Goal: Task Accomplishment & Management: Complete application form

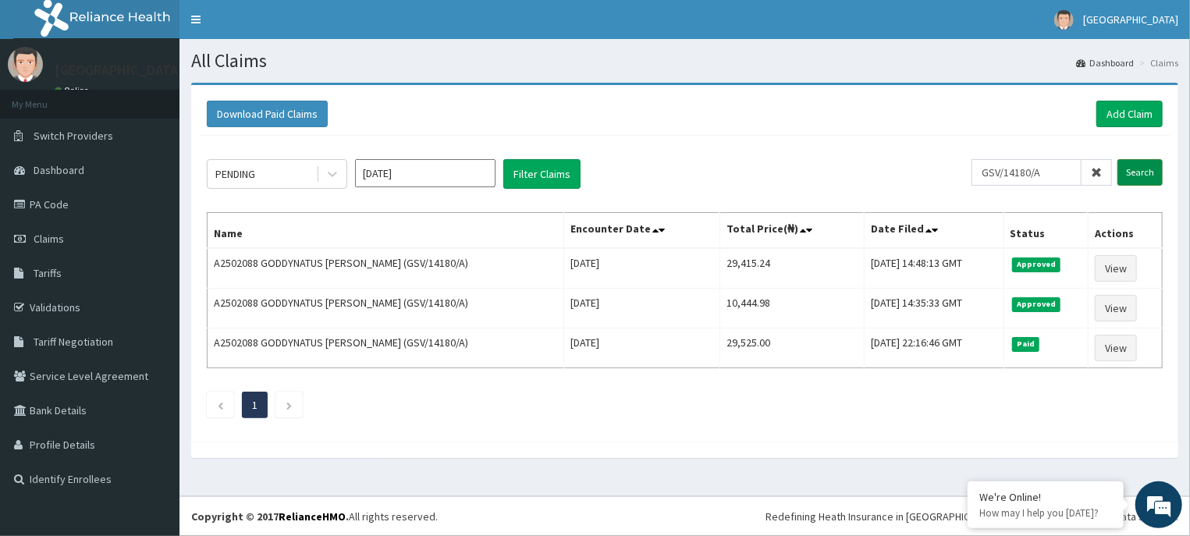
click at [1135, 172] on input "Search" at bounding box center [1140, 172] width 45 height 27
drag, startPoint x: 1054, startPoint y: 171, endPoint x: 920, endPoint y: 178, distance: 134.4
click at [972, 178] on input "GSV/14180/A" at bounding box center [1027, 172] width 110 height 27
paste input "CRH/10026/B"
type input "CRH/10026/B"
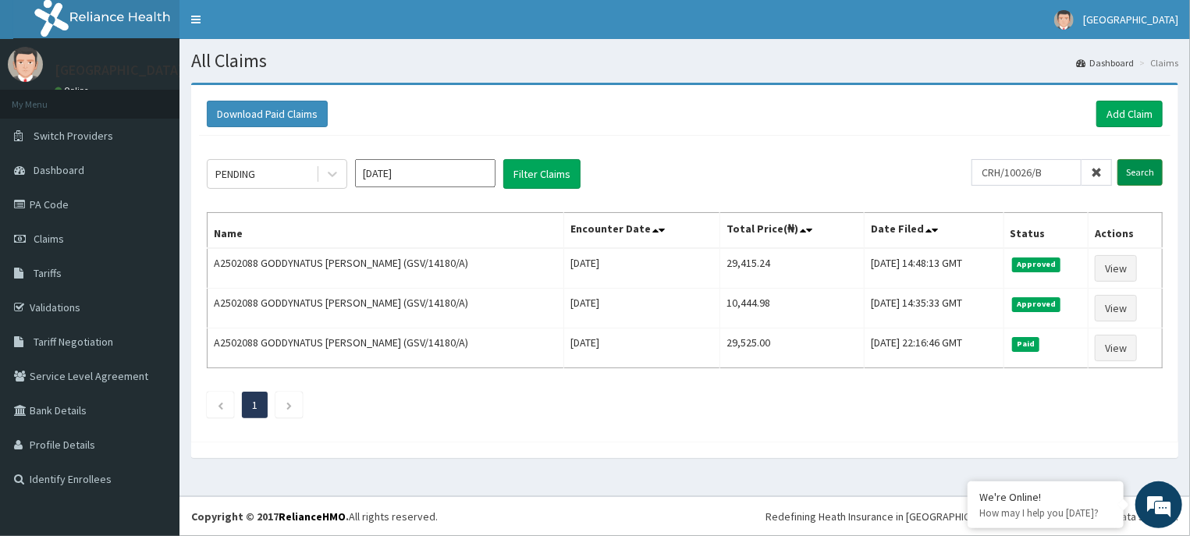
click at [1136, 172] on input "Search" at bounding box center [1140, 172] width 45 height 27
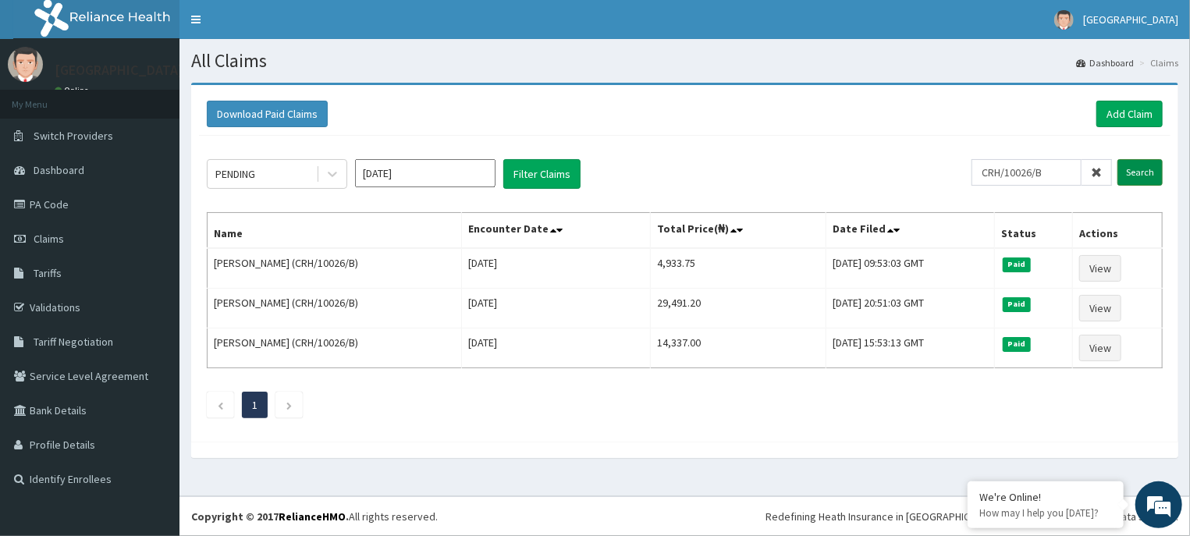
click at [1136, 170] on input "Search" at bounding box center [1140, 172] width 45 height 27
click at [1125, 127] on div "Download Paid Claims Add Claim" at bounding box center [685, 114] width 972 height 43
click at [1127, 119] on link "Add Claim" at bounding box center [1130, 114] width 66 height 27
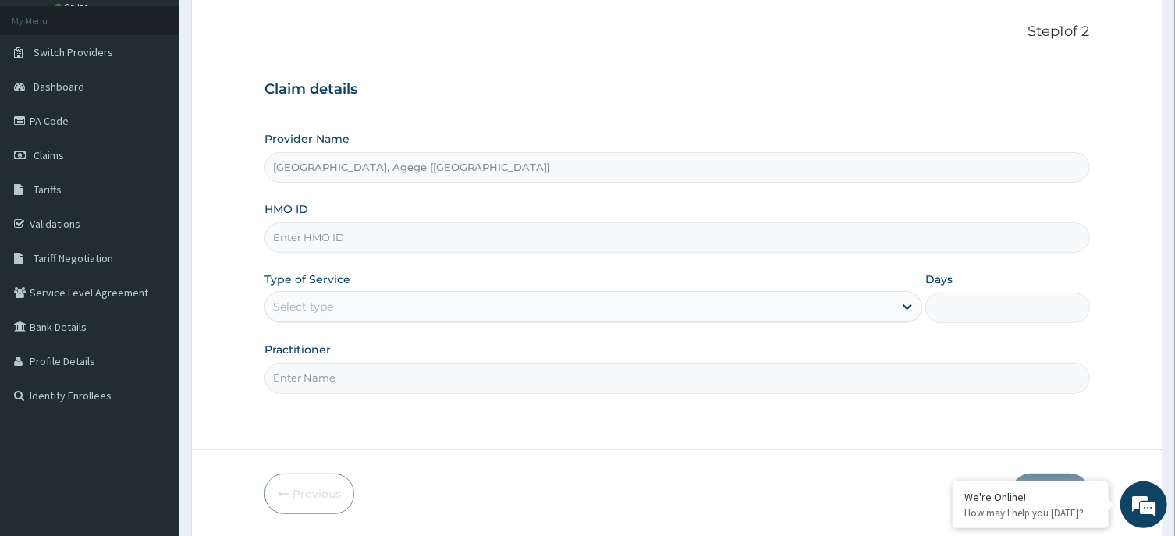
click at [506, 229] on input "HMO ID" at bounding box center [677, 237] width 825 height 30
paste input "CRH/10026/B"
type input "CRH/10026/B"
click at [398, 301] on div "Select type" at bounding box center [579, 306] width 628 height 25
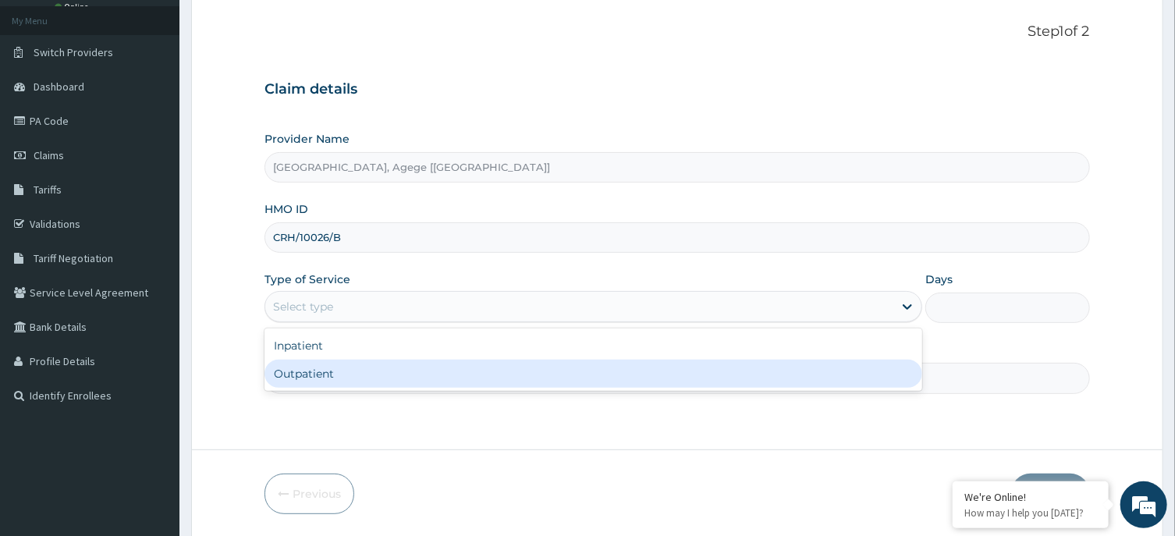
click at [338, 376] on div "Outpatient" at bounding box center [594, 374] width 658 height 28
type input "1"
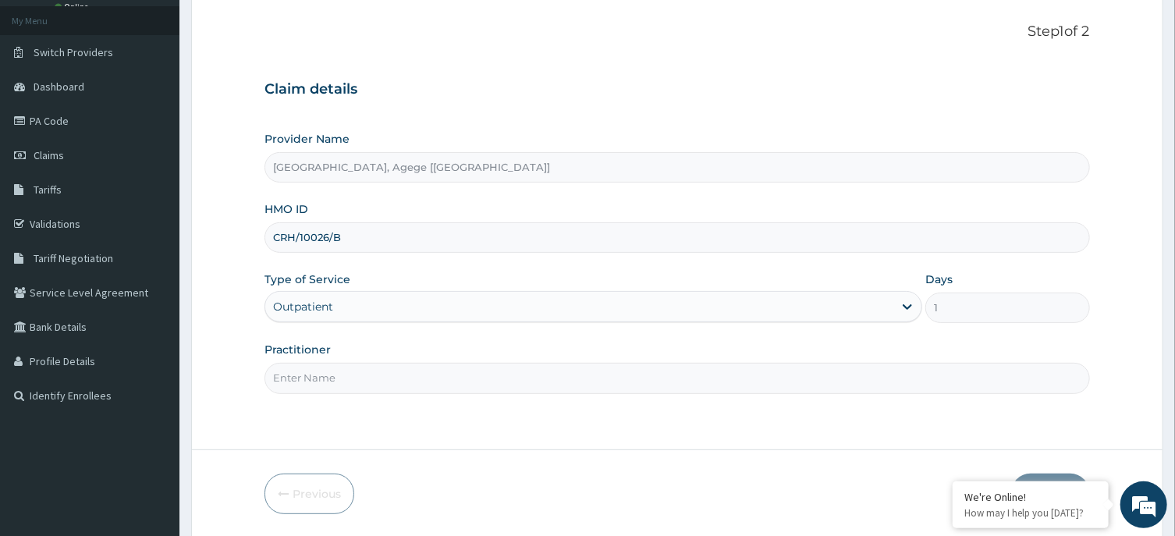
click at [323, 375] on input "Practitioner" at bounding box center [677, 378] width 825 height 30
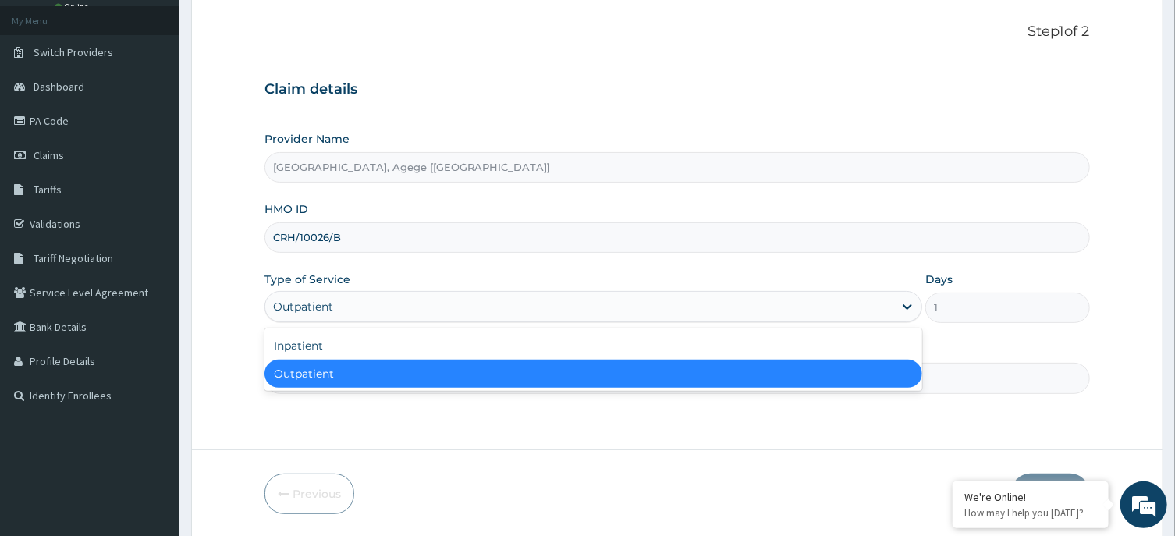
click at [332, 319] on div "Outpatient" at bounding box center [579, 306] width 628 height 25
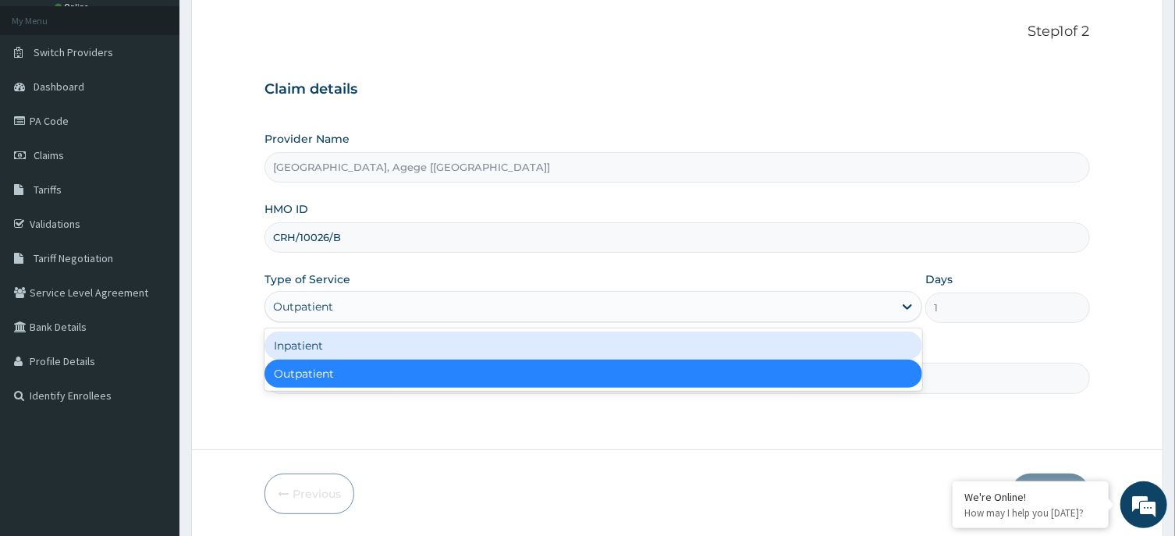
click at [336, 343] on div "Inpatient" at bounding box center [594, 346] width 658 height 28
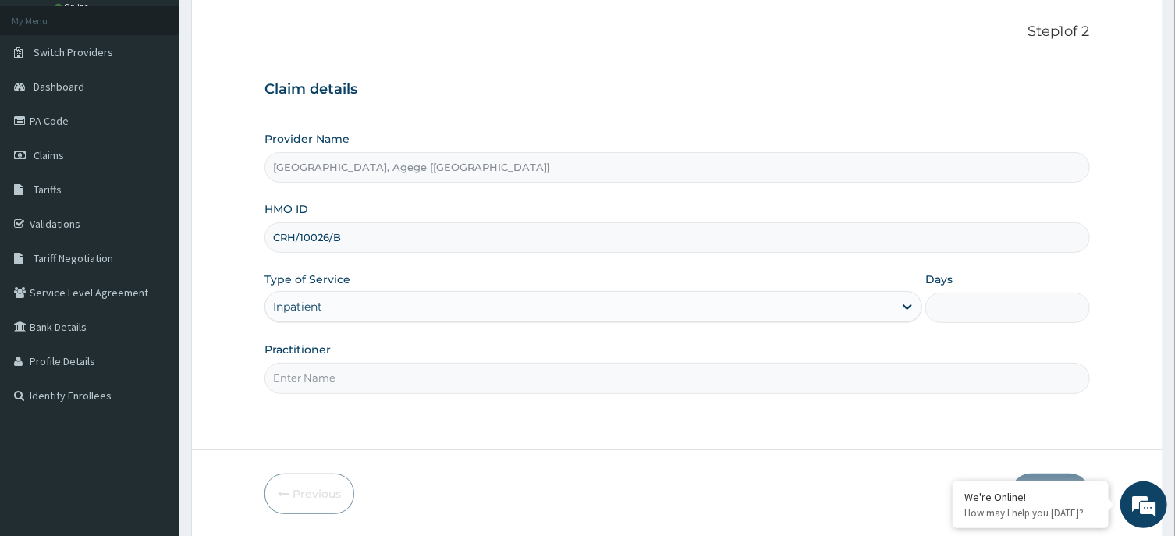
click at [349, 381] on input "Practitioner" at bounding box center [677, 378] width 825 height 30
click at [1026, 304] on input "Days" at bounding box center [1008, 308] width 165 height 30
type input "2"
click at [521, 428] on form "Step 1 of 2 Claim details Provider Name R-Jolad Hospital, Agege [Salem House] H…" at bounding box center [677, 268] width 972 height 539
click at [334, 374] on input "Practitioner" at bounding box center [677, 378] width 825 height 30
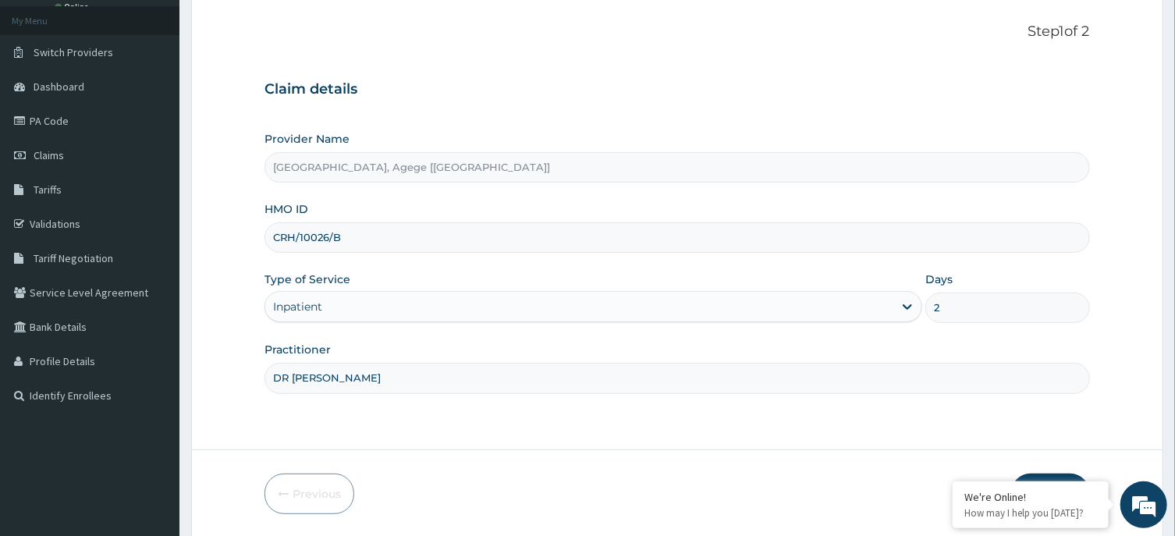
scroll to position [137, 0]
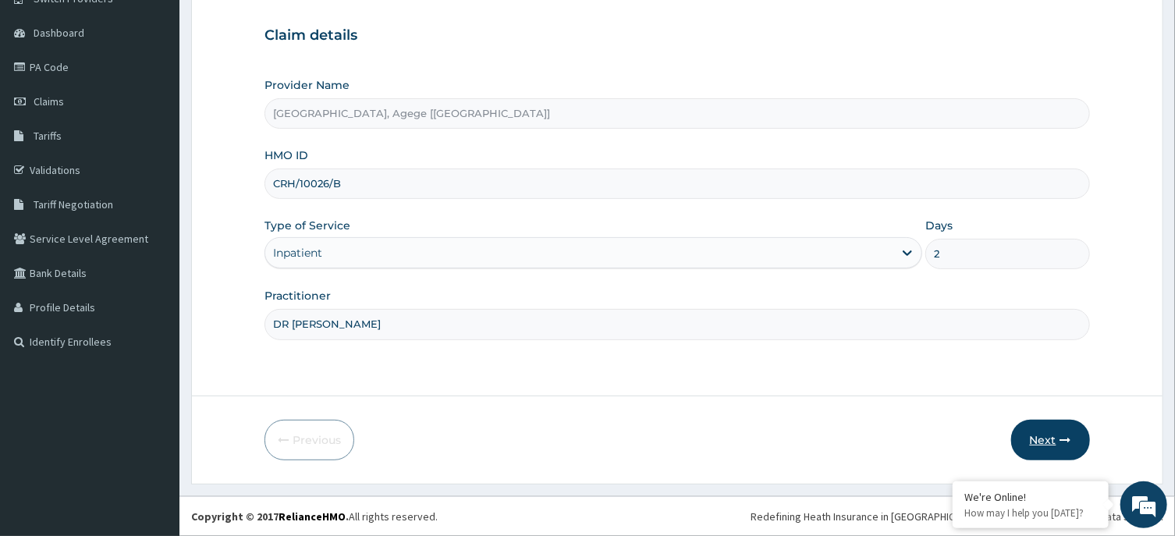
type input "DR FESTUS"
click at [1054, 428] on button "Next" at bounding box center [1050, 440] width 79 height 41
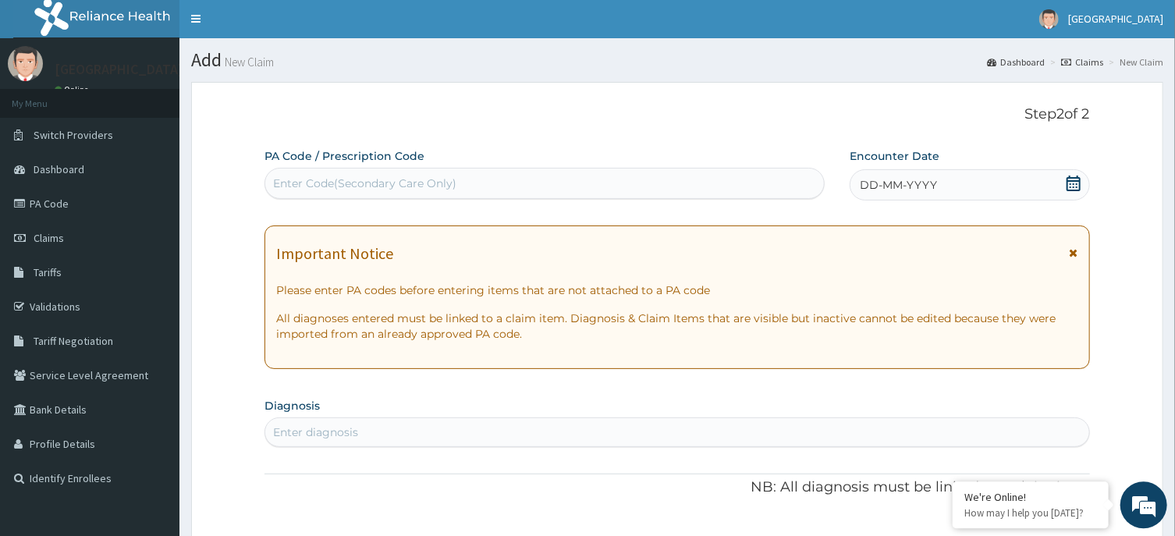
scroll to position [0, 0]
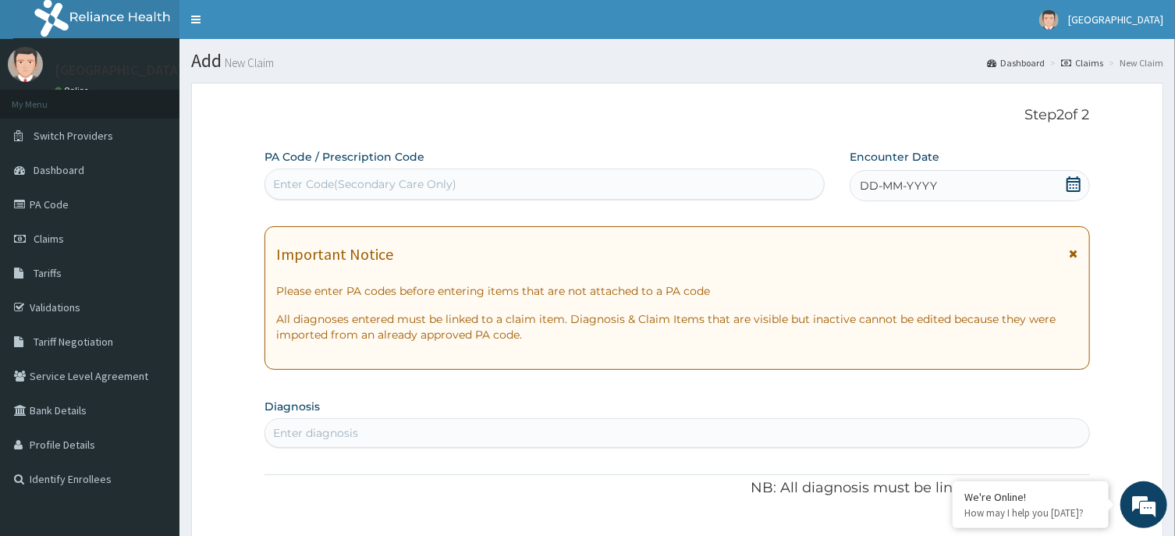
click at [357, 179] on div "Enter Code(Secondary Care Only)" at bounding box center [364, 184] width 183 height 16
type input "PA/61E4DE"
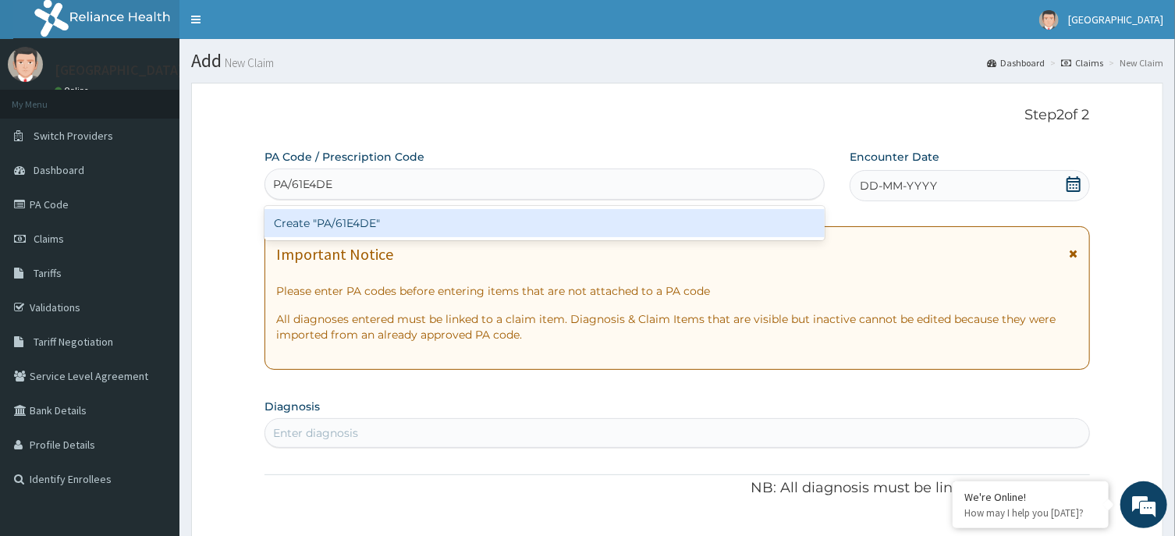
click at [406, 217] on div "Create "PA/61E4DE"" at bounding box center [545, 223] width 560 height 28
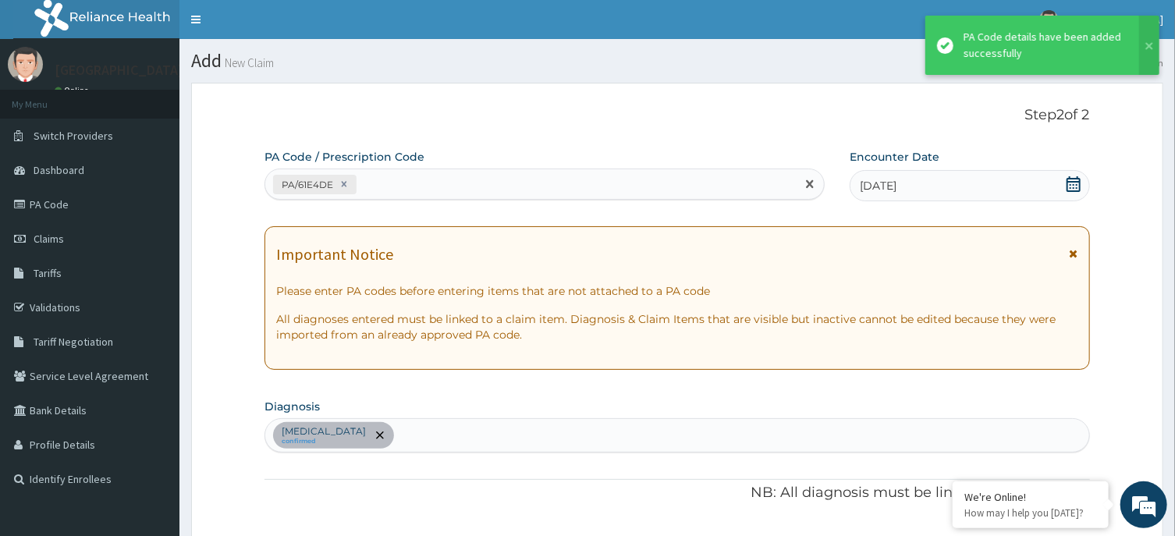
click at [398, 187] on div "PA/61E4DE" at bounding box center [530, 185] width 531 height 26
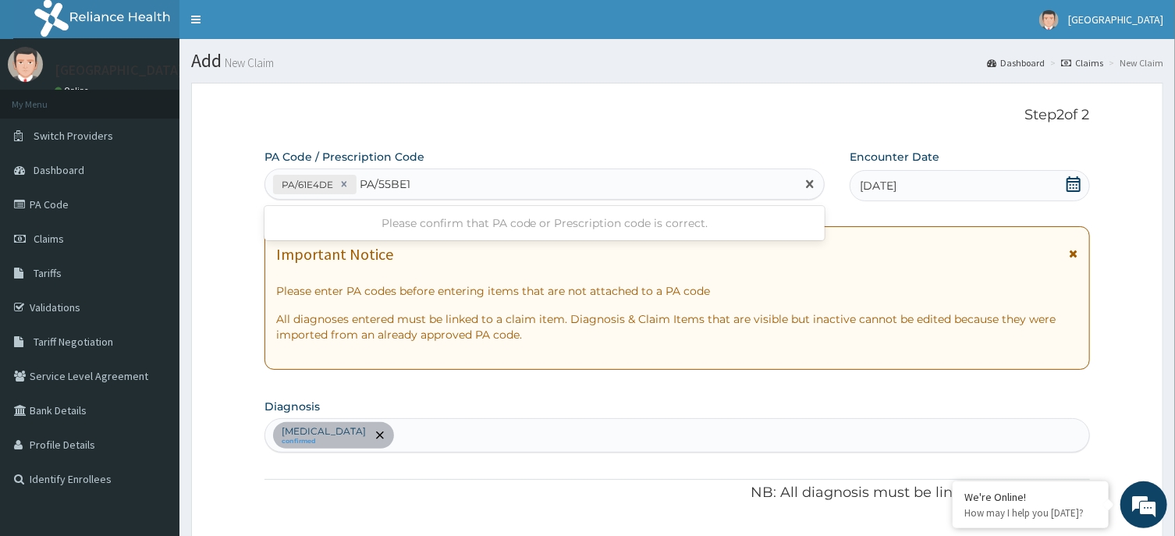
type input "PA/55BE19"
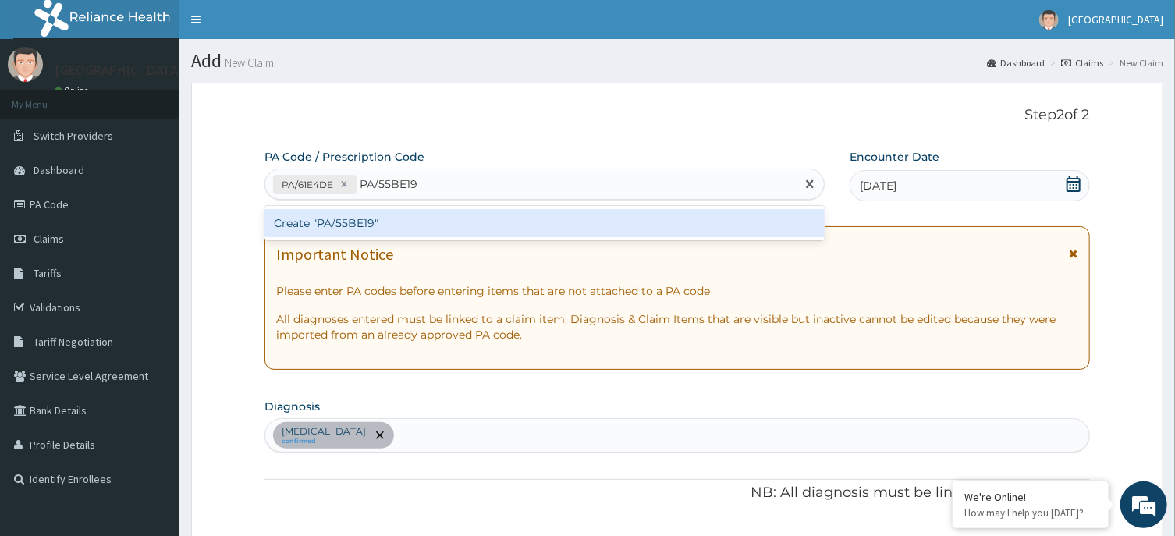
click at [453, 222] on div "Create "PA/55BE19"" at bounding box center [545, 223] width 560 height 28
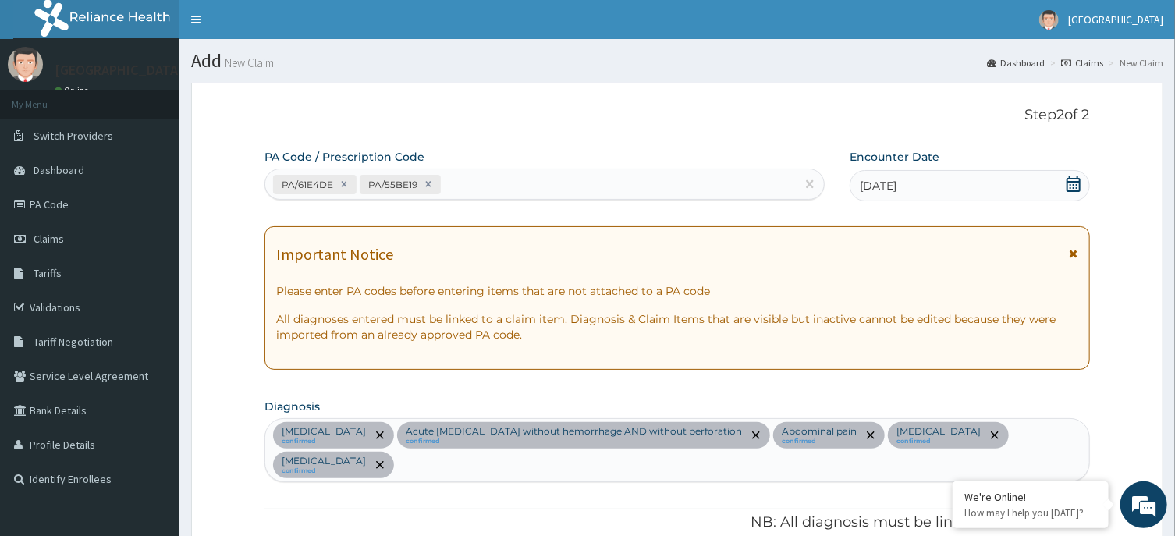
click at [491, 175] on div "PA/61E4DE PA/55BE19" at bounding box center [530, 185] width 531 height 26
type input "PA/B9CDB0"
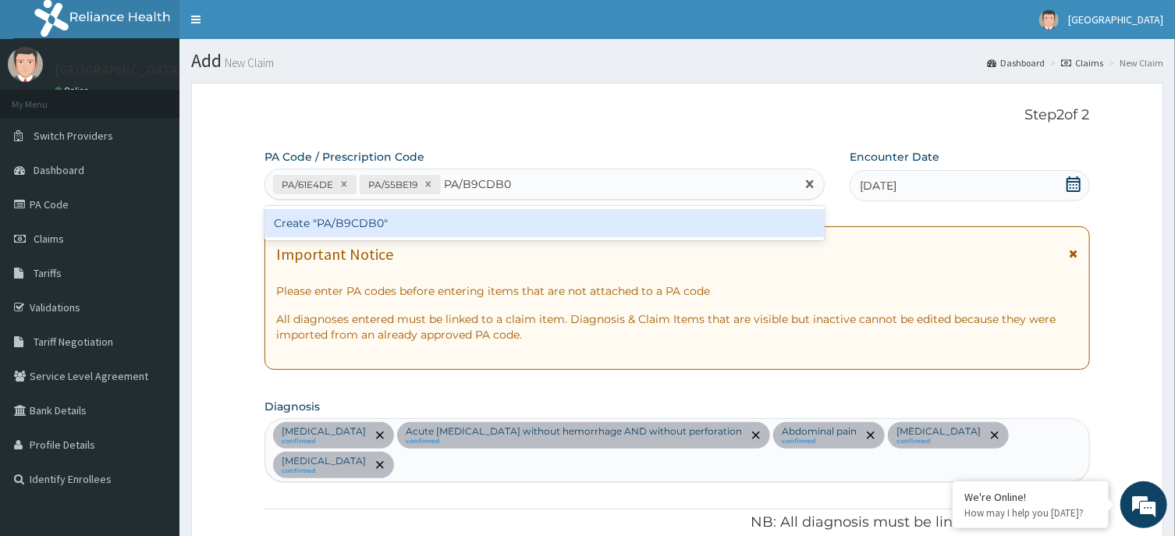
click at [507, 218] on div "Create "PA/B9CDB0"" at bounding box center [545, 223] width 560 height 28
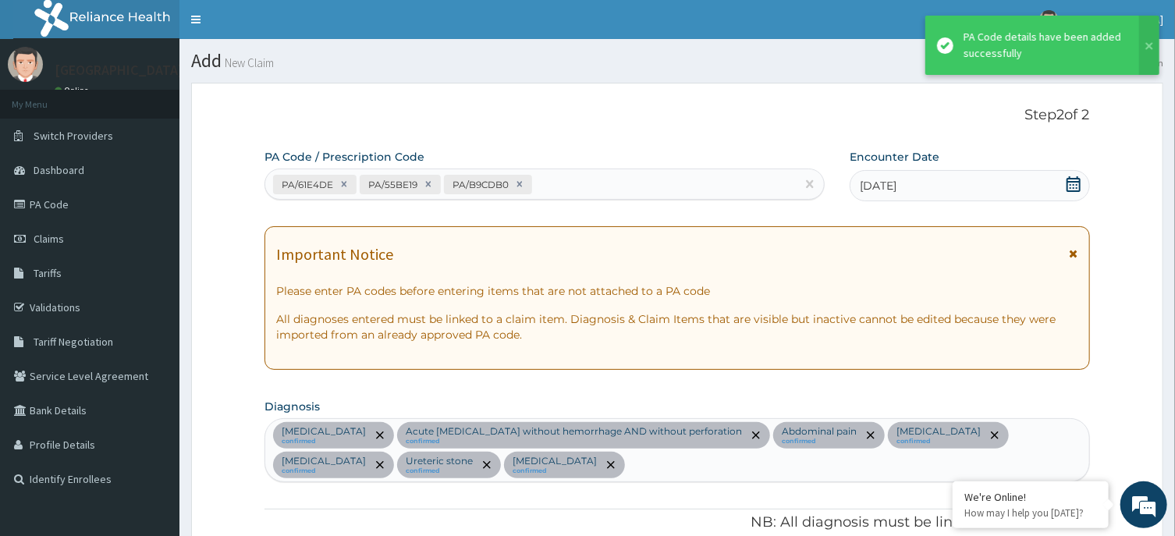
click at [576, 185] on div "PA/61E4DE PA/55BE19 PA/B9CDB0" at bounding box center [530, 185] width 531 height 26
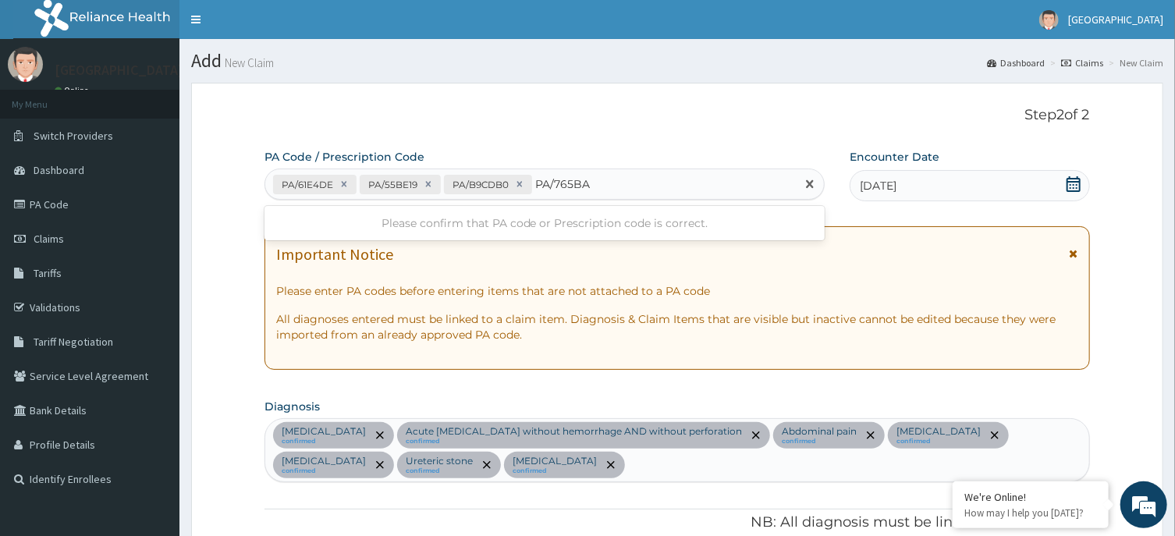
type input "PA/765BAD"
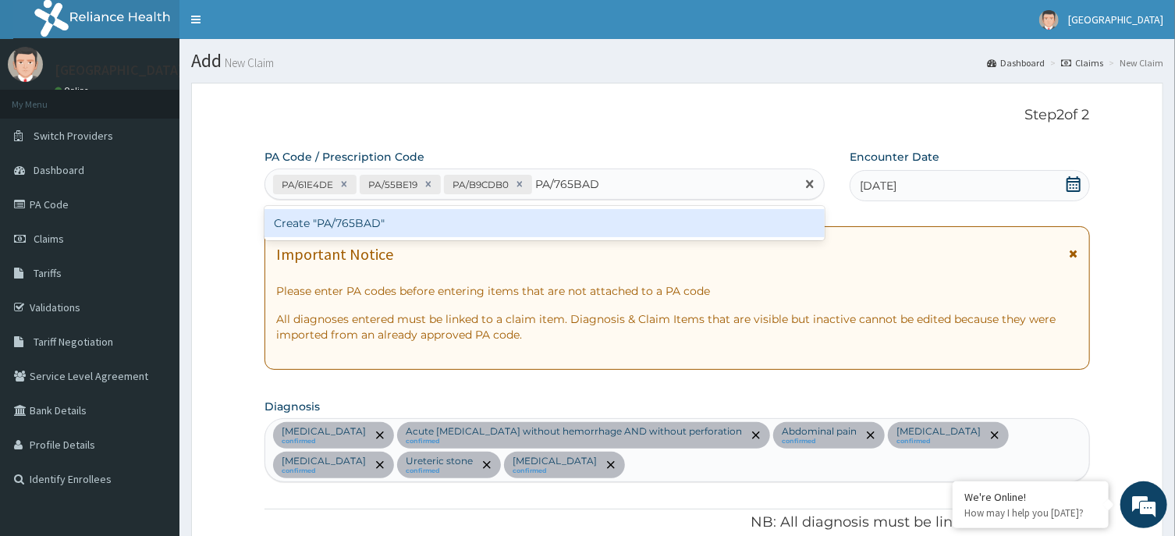
click at [505, 227] on div "Create "PA/765BAD"" at bounding box center [545, 223] width 560 height 28
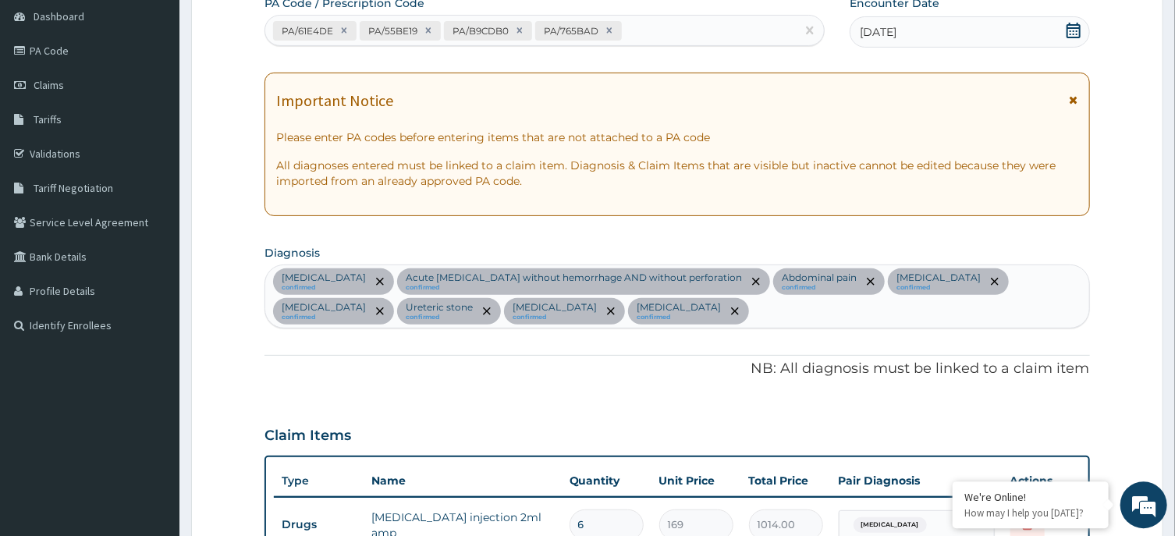
scroll to position [78, 0]
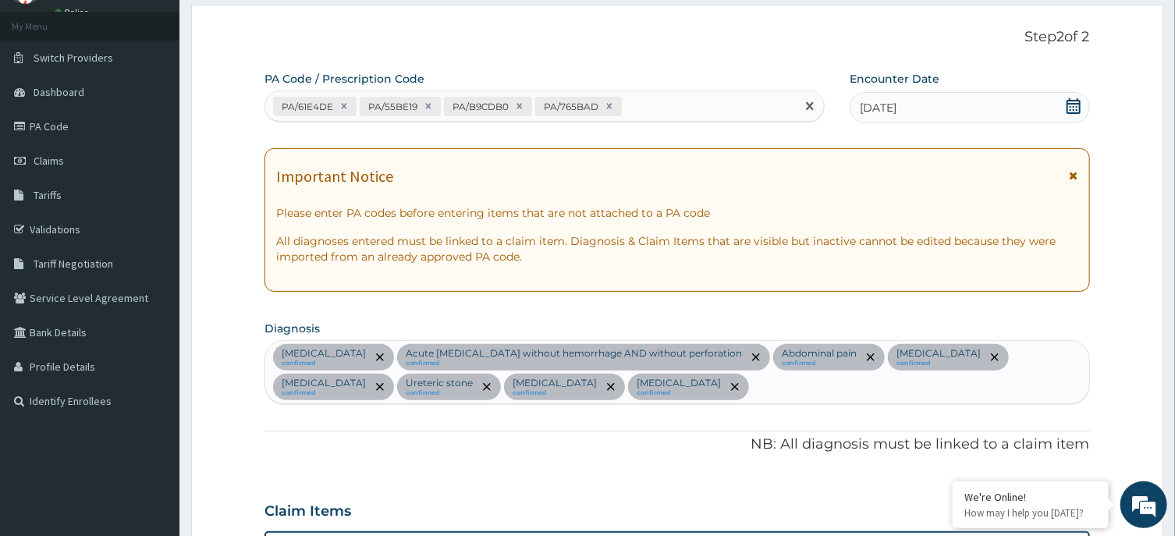
click at [681, 105] on div "PA/61E4DE PA/55BE19 PA/B9CDB0 PA/765BAD" at bounding box center [530, 107] width 531 height 26
type input "PA/B2B895"
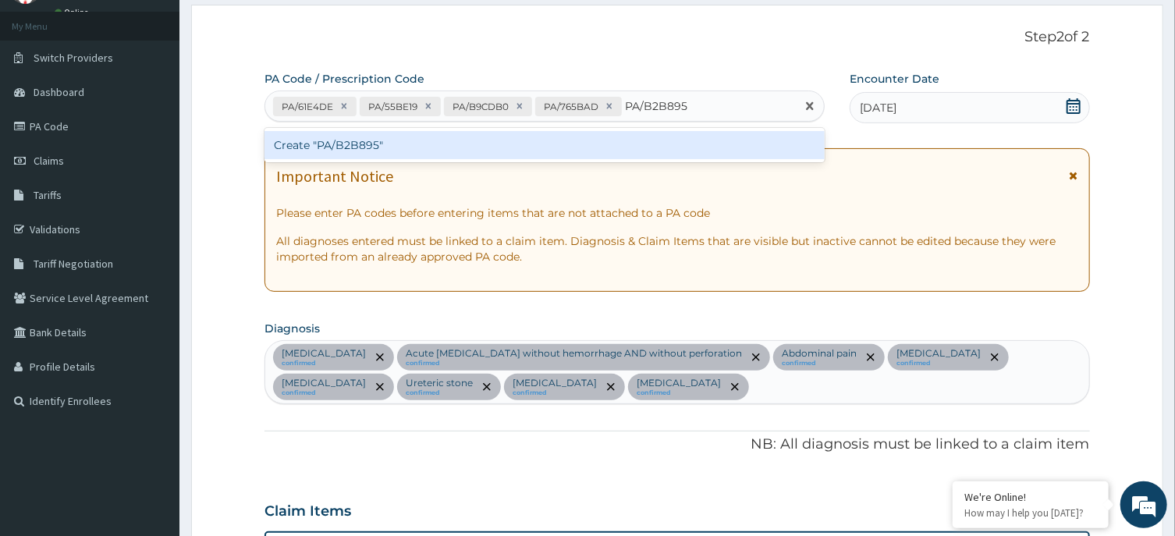
click at [499, 137] on div "Create "PA/B2B895"" at bounding box center [545, 145] width 560 height 28
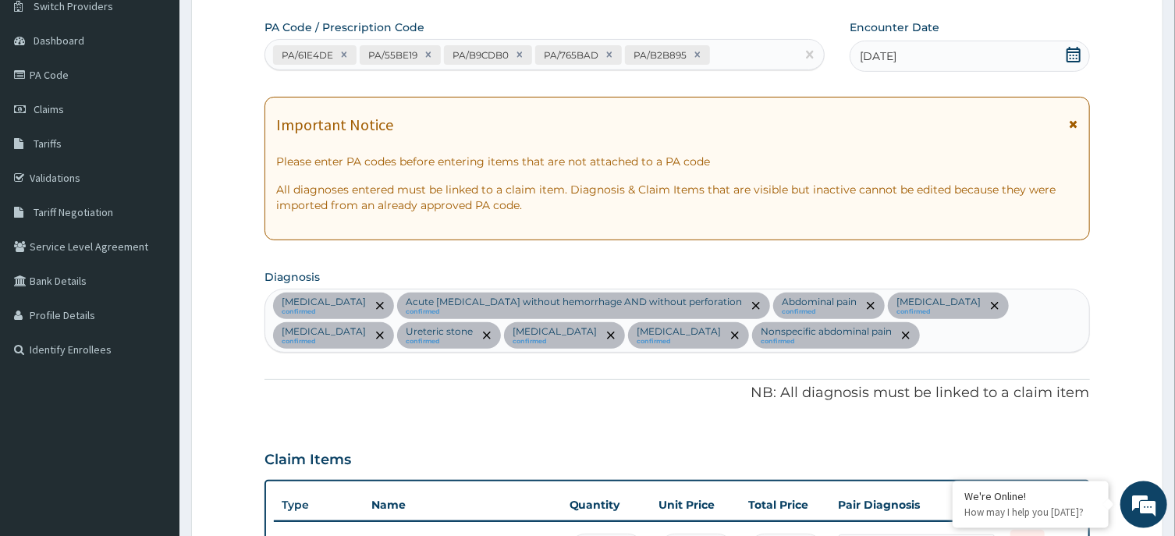
scroll to position [21, 0]
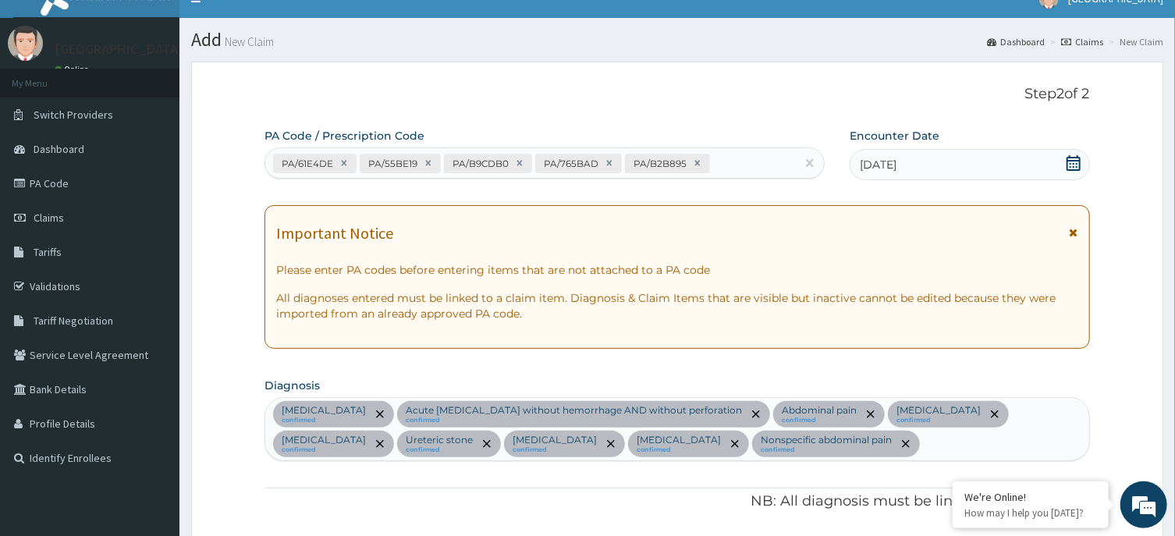
click at [730, 159] on div "PA/61E4DE PA/55BE19 PA/B9CDB0 PA/765BAD PA/B2B895" at bounding box center [530, 164] width 531 height 26
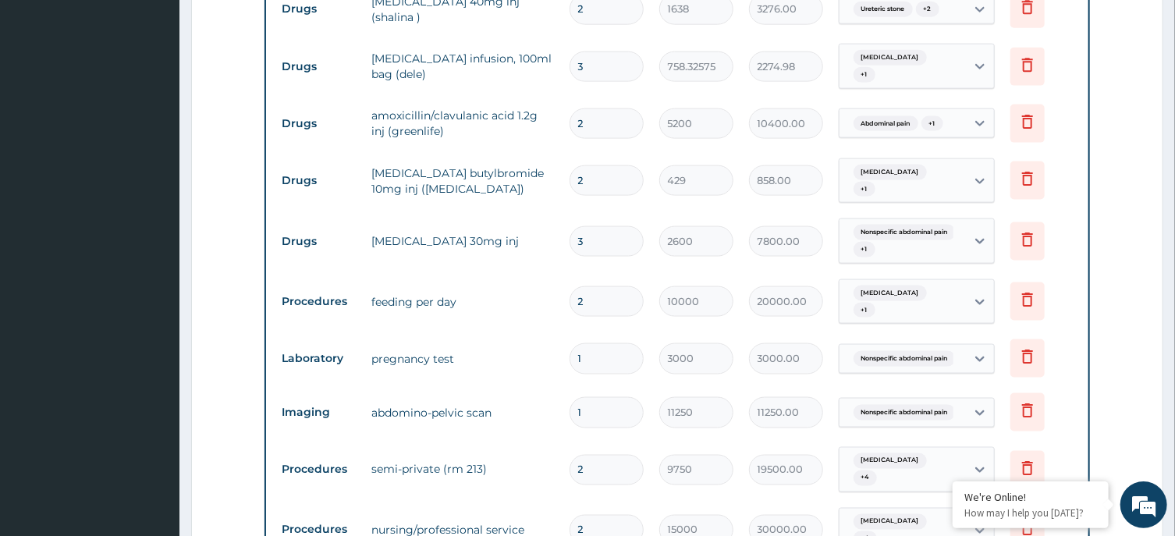
scroll to position [1091, 0]
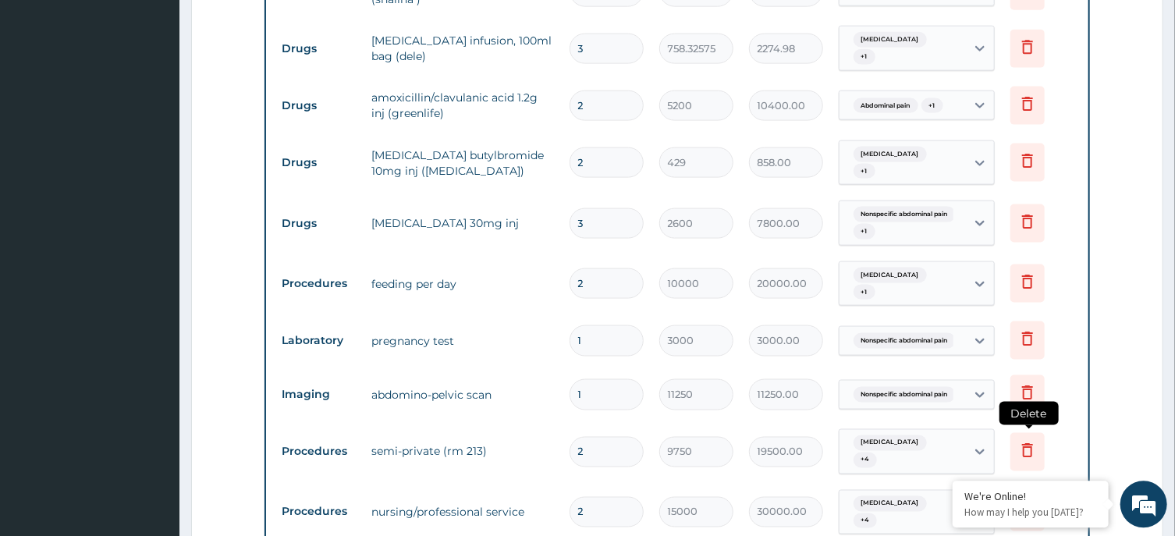
click at [1029, 441] on icon at bounding box center [1027, 450] width 19 height 19
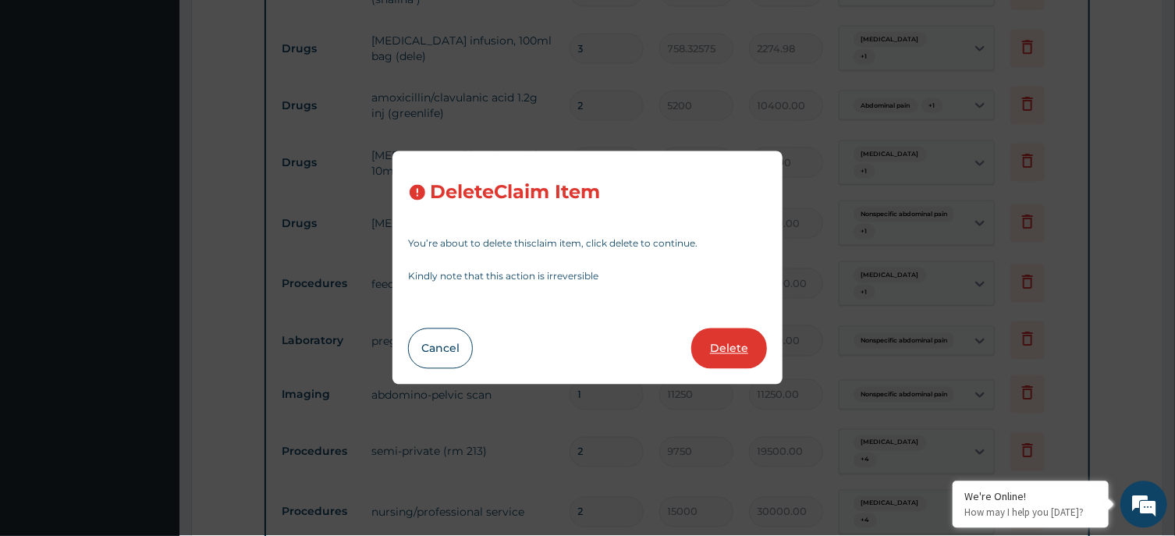
click at [718, 337] on button "Delete" at bounding box center [729, 349] width 76 height 41
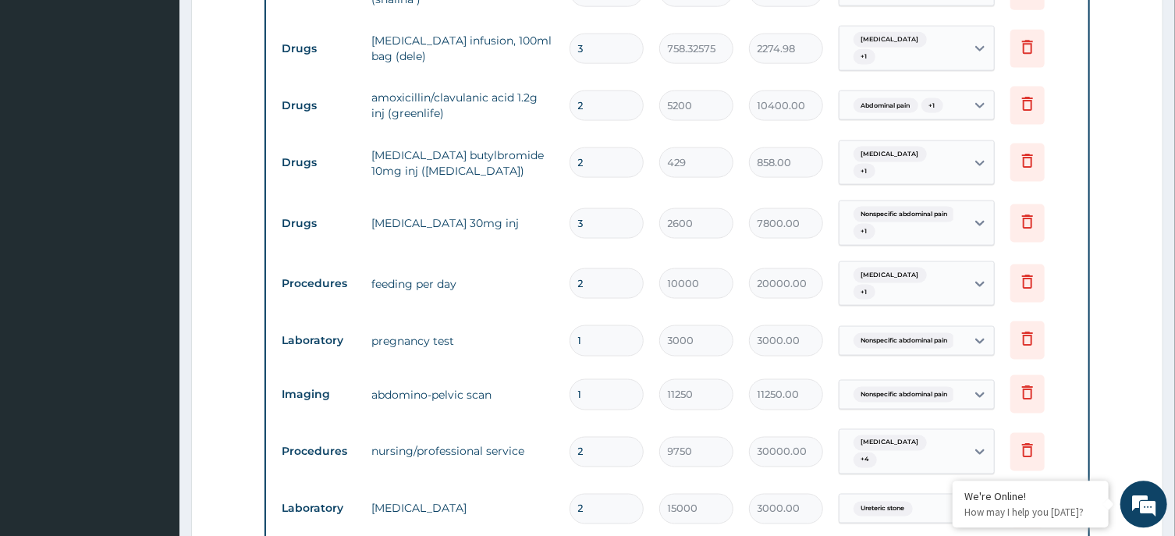
type input "15000"
type input "30000.00"
type input "1"
type input "3000"
type input "3000.00"
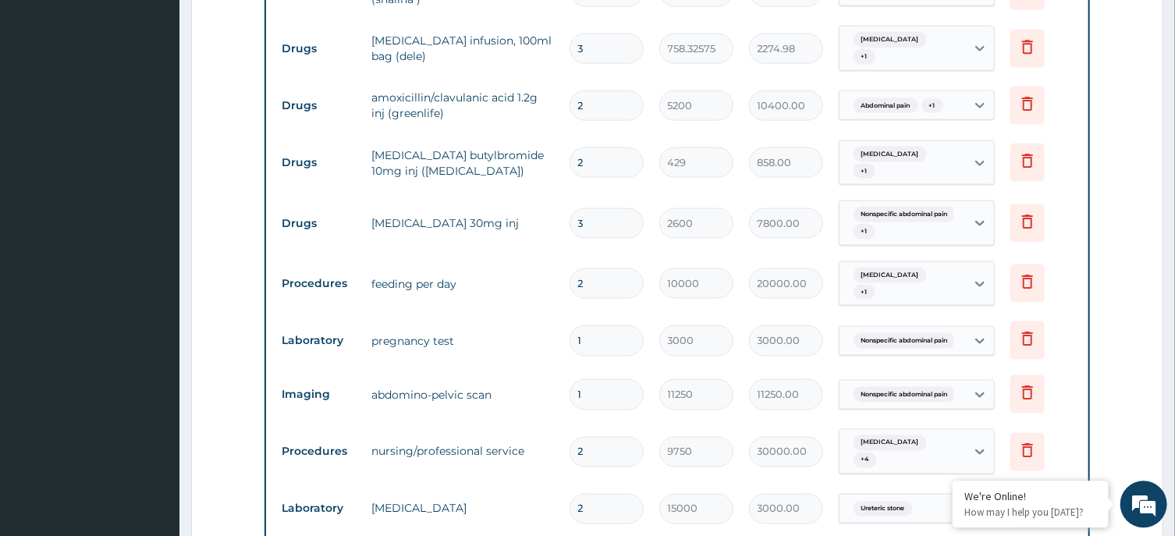
type input "9750"
type input "9750.00"
type input "3000"
type input "3000.00"
type input "6000"
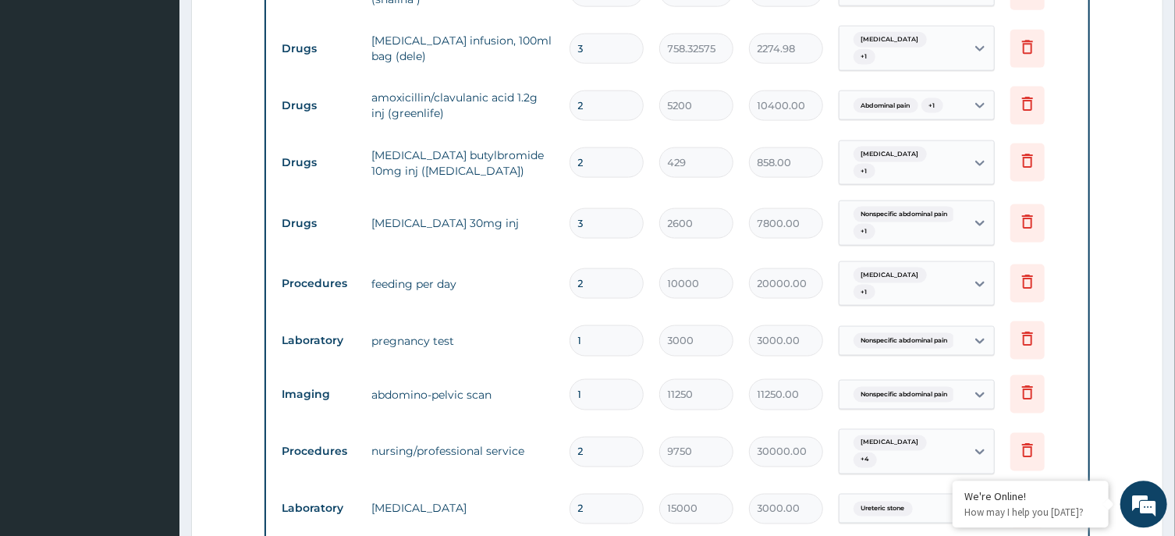
type input "6000.00"
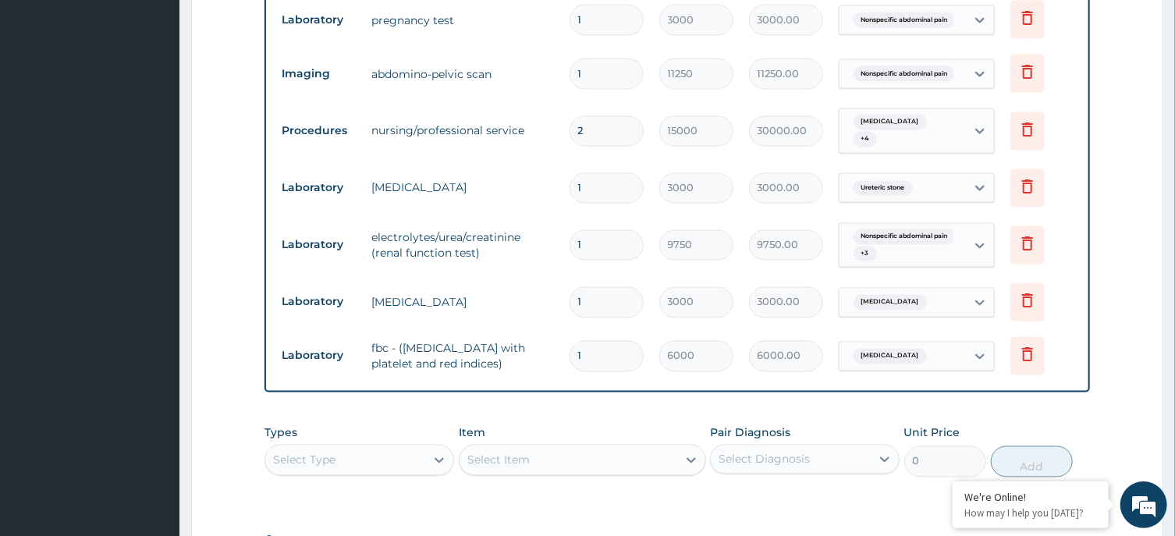
scroll to position [1425, 0]
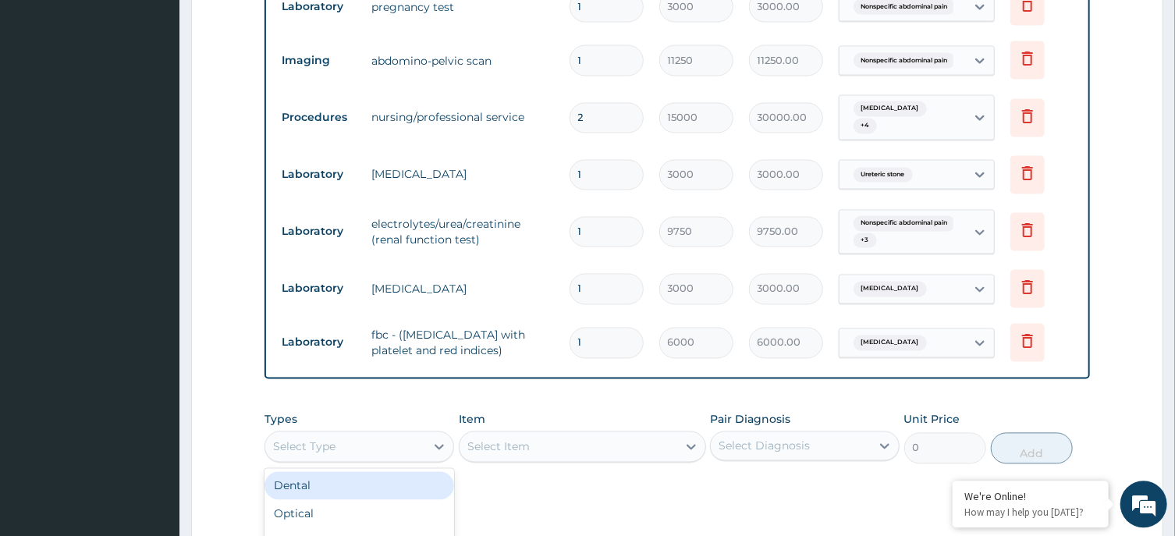
click at [375, 435] on div "Select Type" at bounding box center [345, 447] width 160 height 25
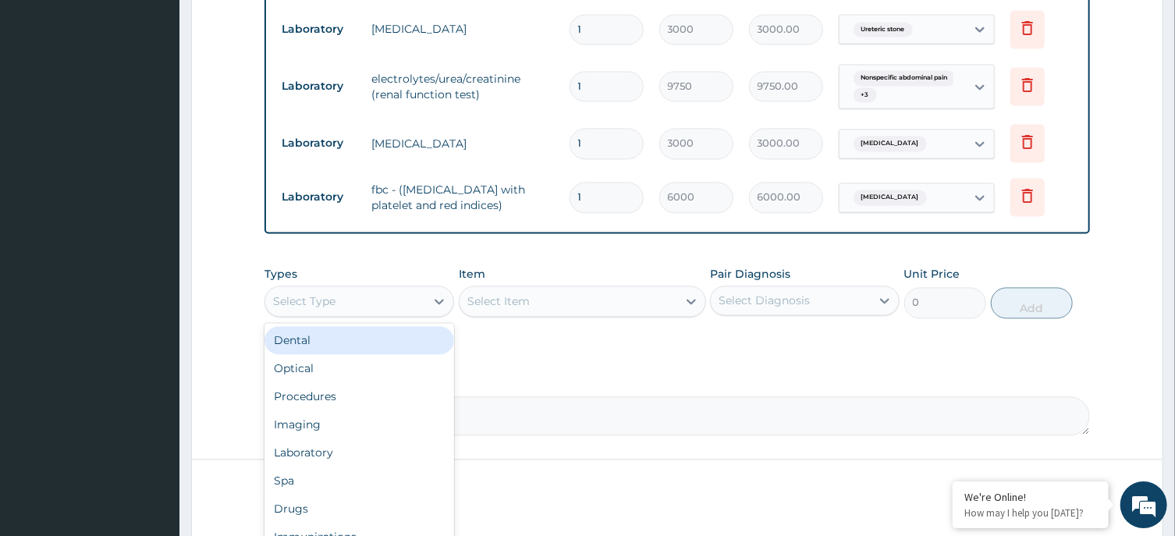
scroll to position [1607, 0]
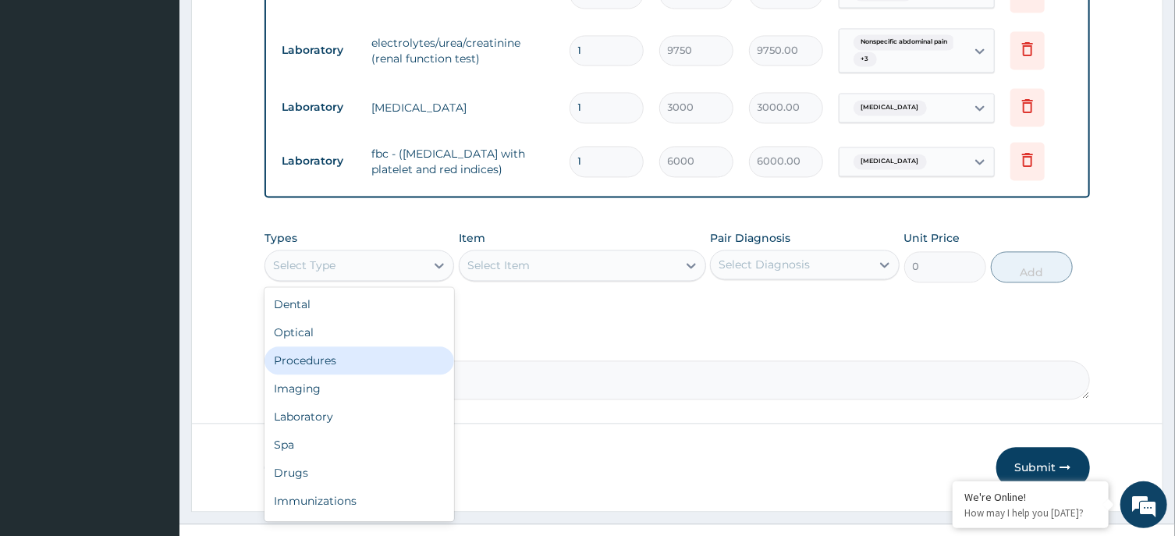
click at [339, 347] on div "Procedures" at bounding box center [360, 361] width 190 height 28
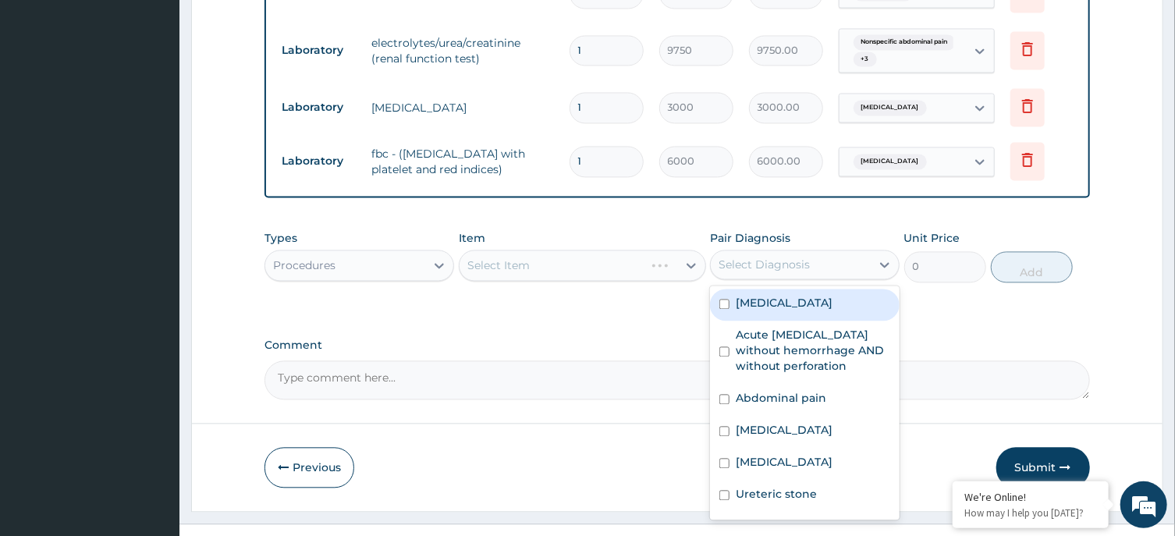
click at [730, 257] on div "Select Diagnosis" at bounding box center [764, 265] width 91 height 16
click at [765, 289] on div "Malaria" at bounding box center [805, 305] width 190 height 32
checkbox input "true"
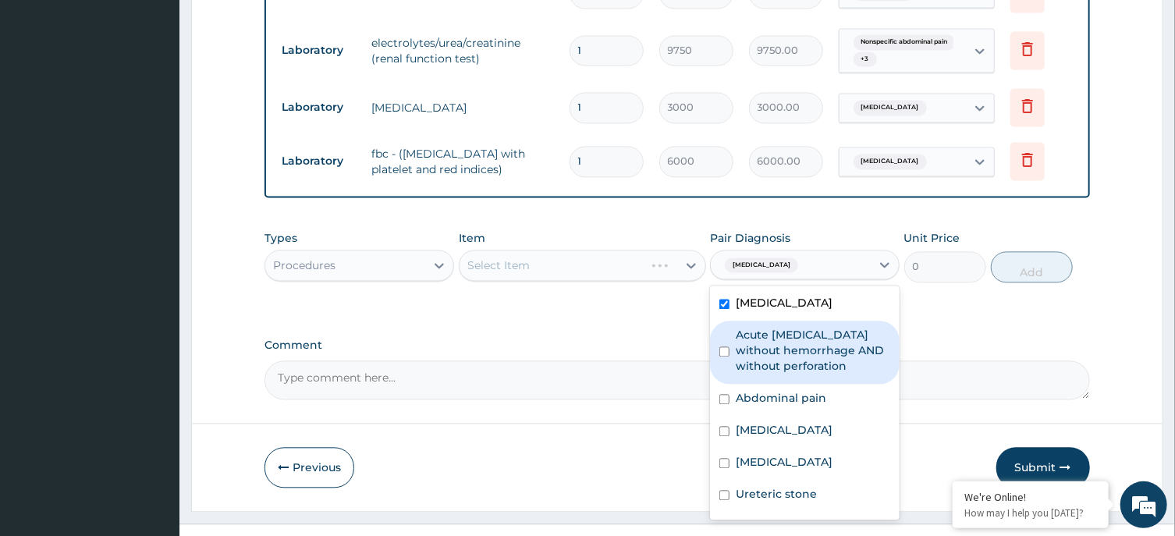
click at [792, 339] on label "Acute peptic ulcer without hemorrhage AND without perforation" at bounding box center [813, 350] width 155 height 47
checkbox input "true"
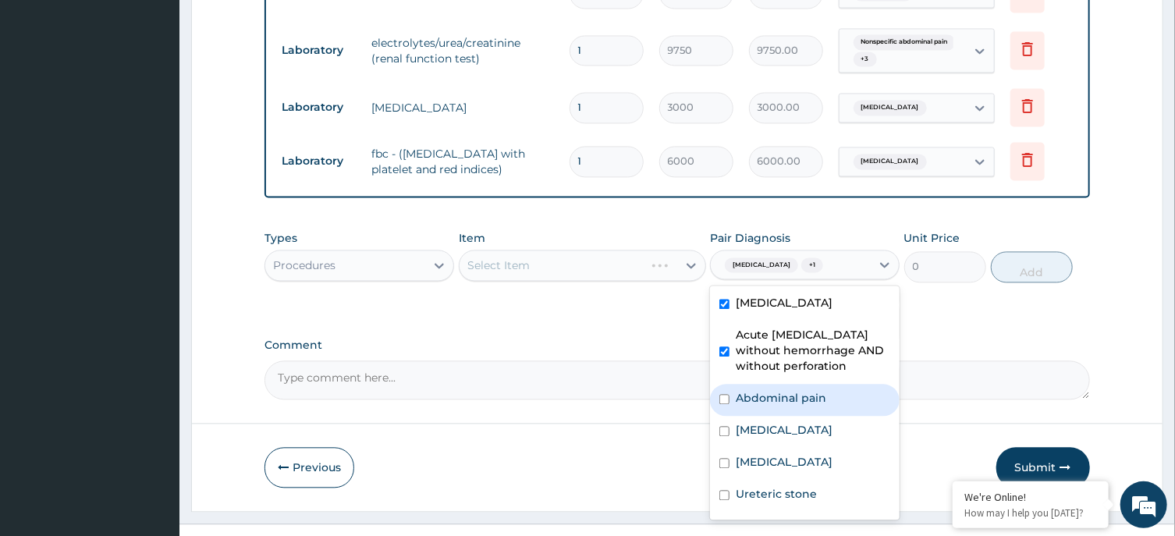
click at [806, 390] on label "Abdominal pain" at bounding box center [781, 398] width 91 height 16
checkbox input "true"
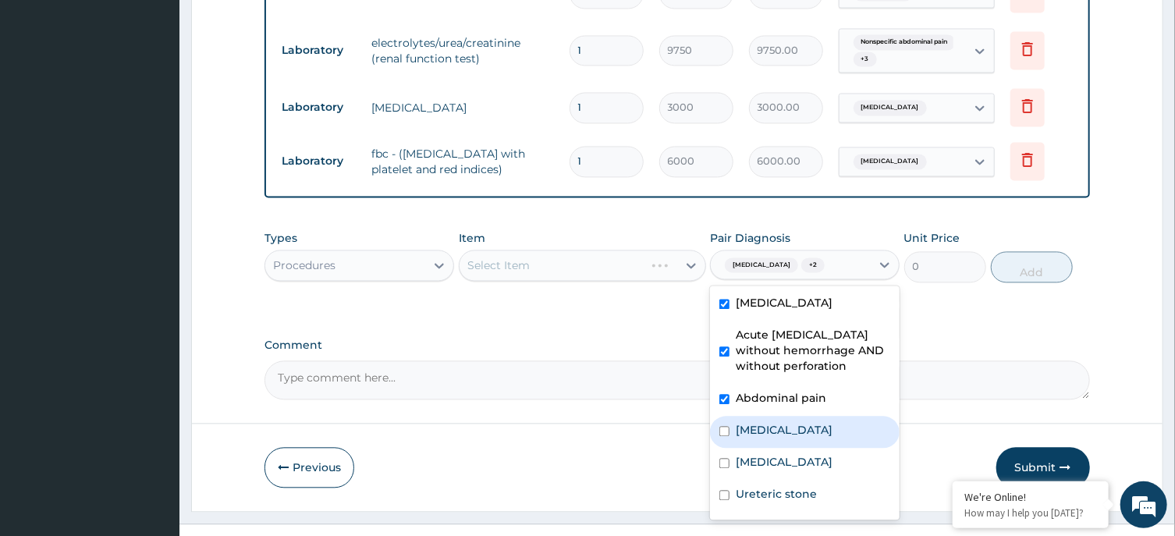
click at [816, 422] on label "Acute pancreatitis" at bounding box center [784, 430] width 97 height 16
checkbox input "true"
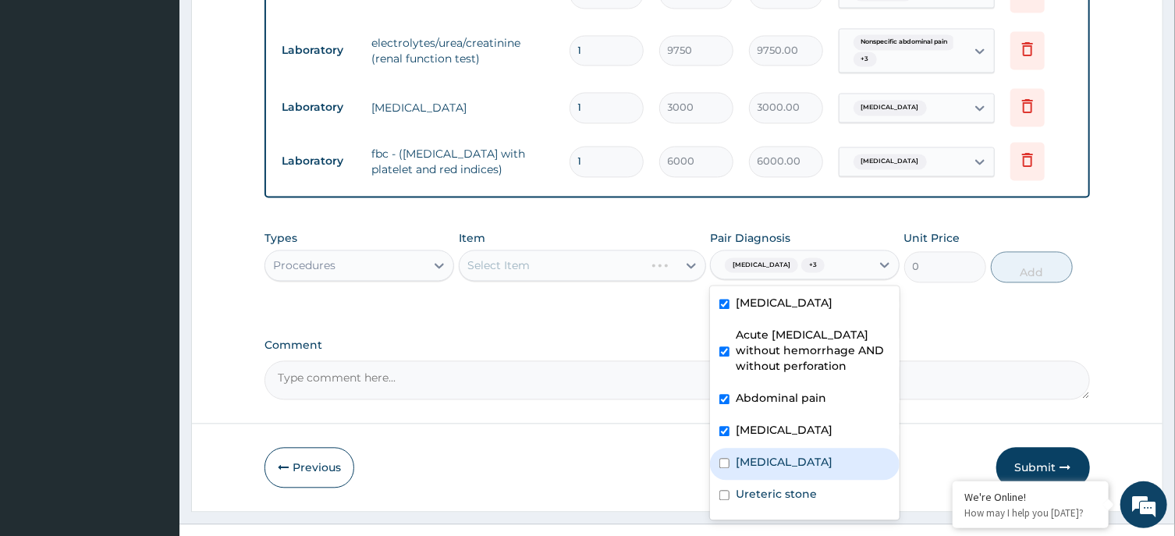
click at [819, 448] on div "Sickle cell trait" at bounding box center [805, 464] width 190 height 32
checkbox input "true"
click at [822, 480] on div "Ureteric stone" at bounding box center [805, 496] width 190 height 32
checkbox input "true"
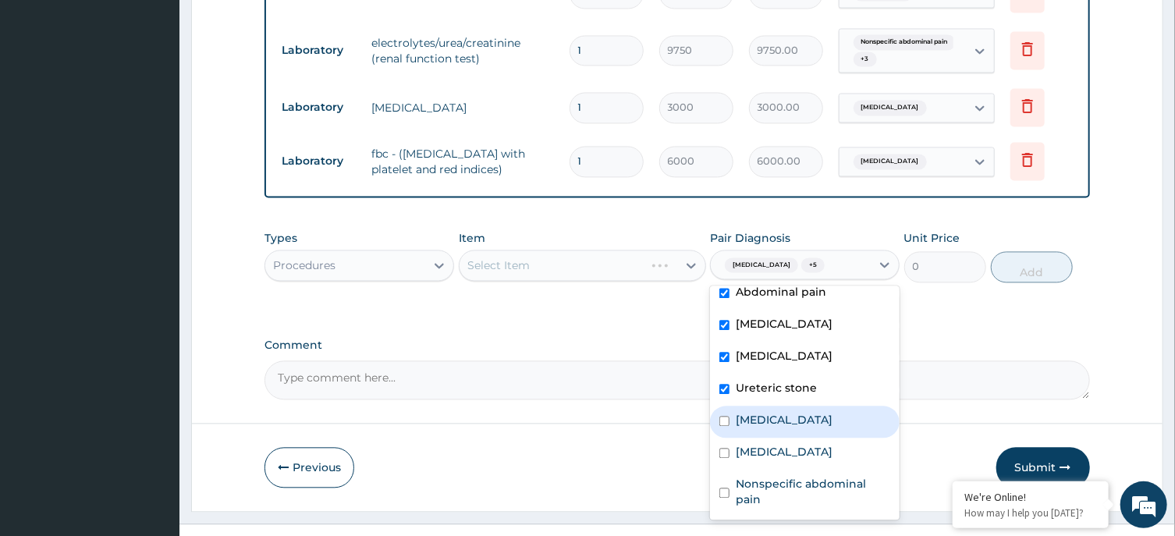
click at [784, 412] on label "Pancreatitis" at bounding box center [784, 420] width 97 height 16
click at [792, 410] on div "Pancreatitis" at bounding box center [805, 422] width 190 height 32
click at [789, 406] on div "Pancreatitis" at bounding box center [805, 422] width 190 height 32
checkbox input "true"
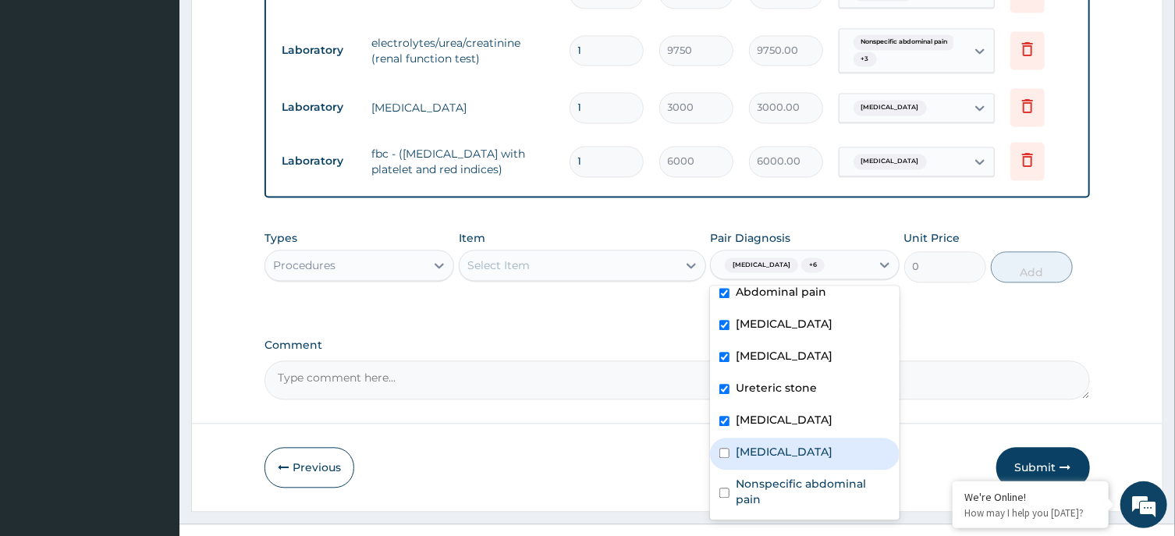
click at [795, 444] on label "Gastroenteritis" at bounding box center [784, 452] width 97 height 16
checkbox input "true"
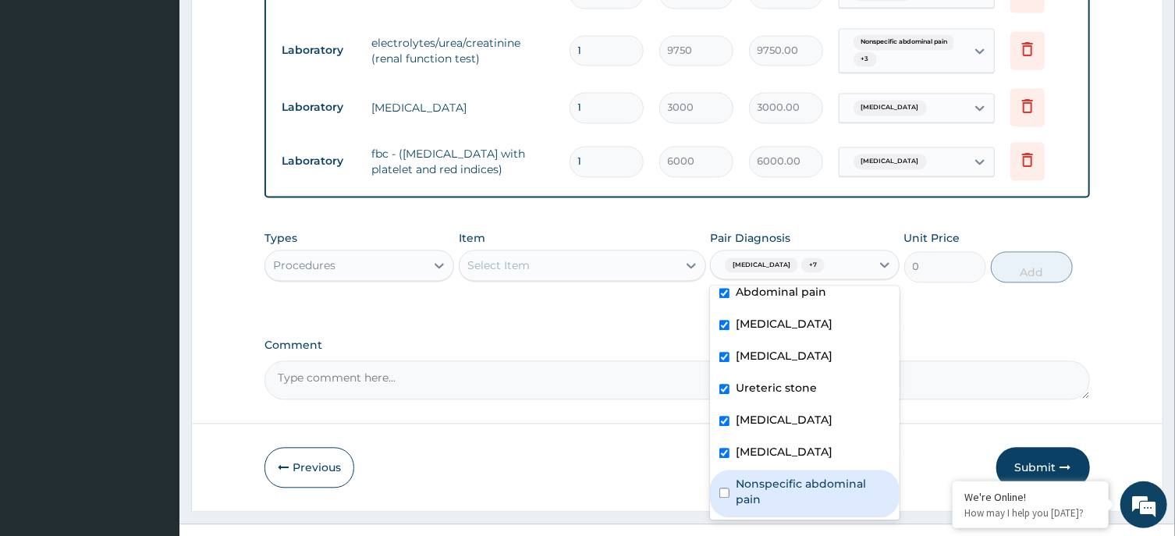
click at [805, 476] on label "Nonspecific abdominal pain" at bounding box center [813, 491] width 155 height 31
checkbox input "true"
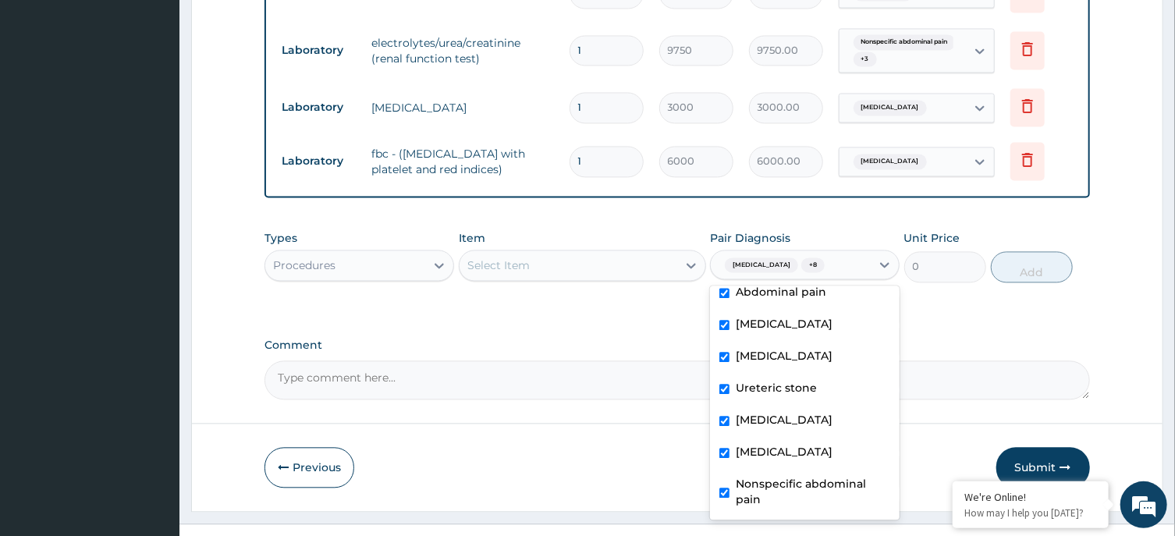
click at [563, 253] on div "Select Item" at bounding box center [569, 265] width 218 height 25
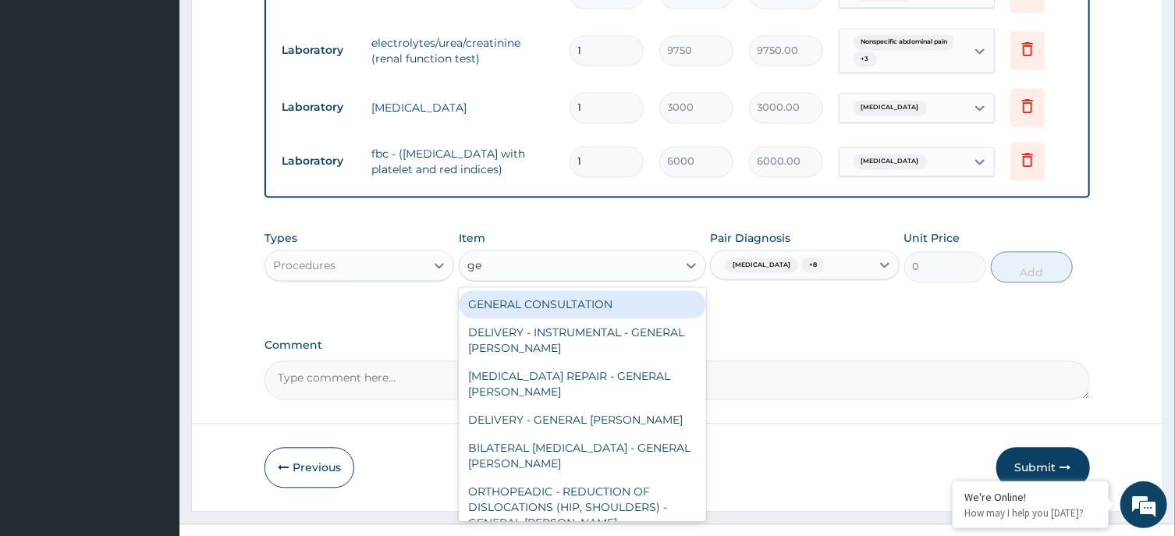
type input "g"
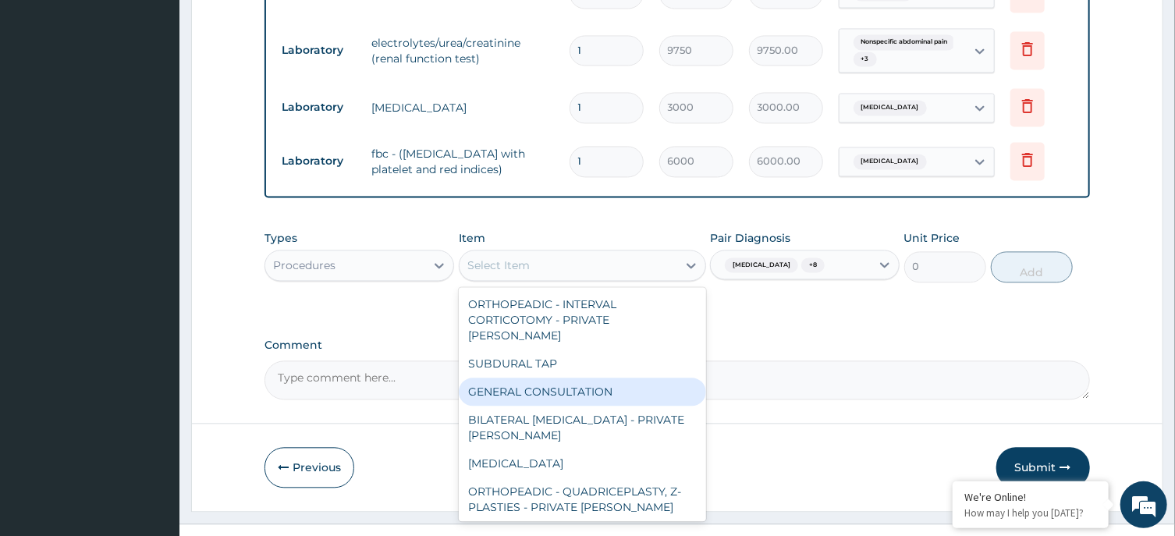
type input "a"
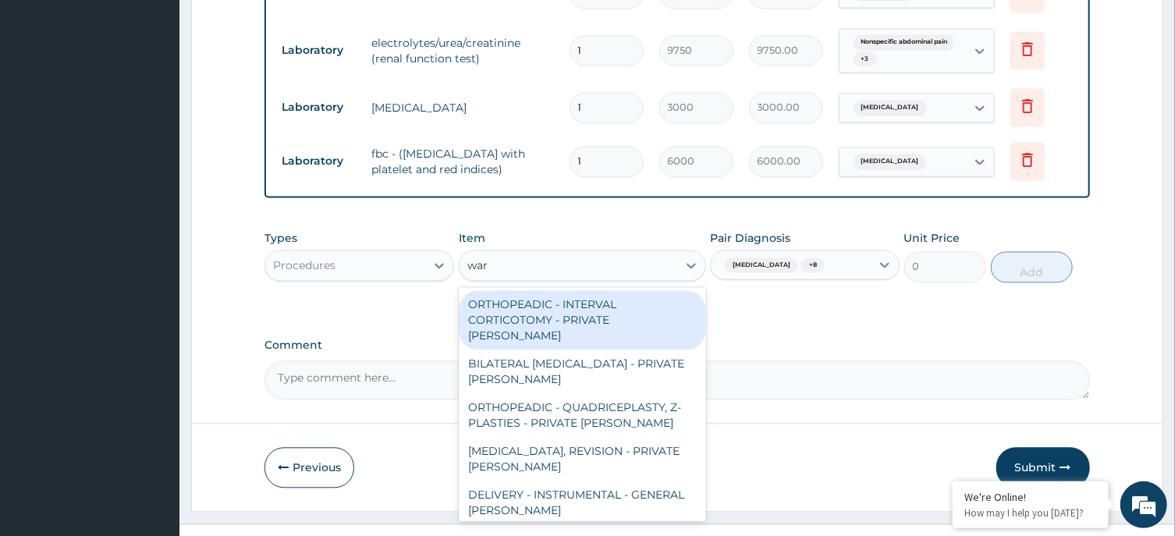
type input "ward"
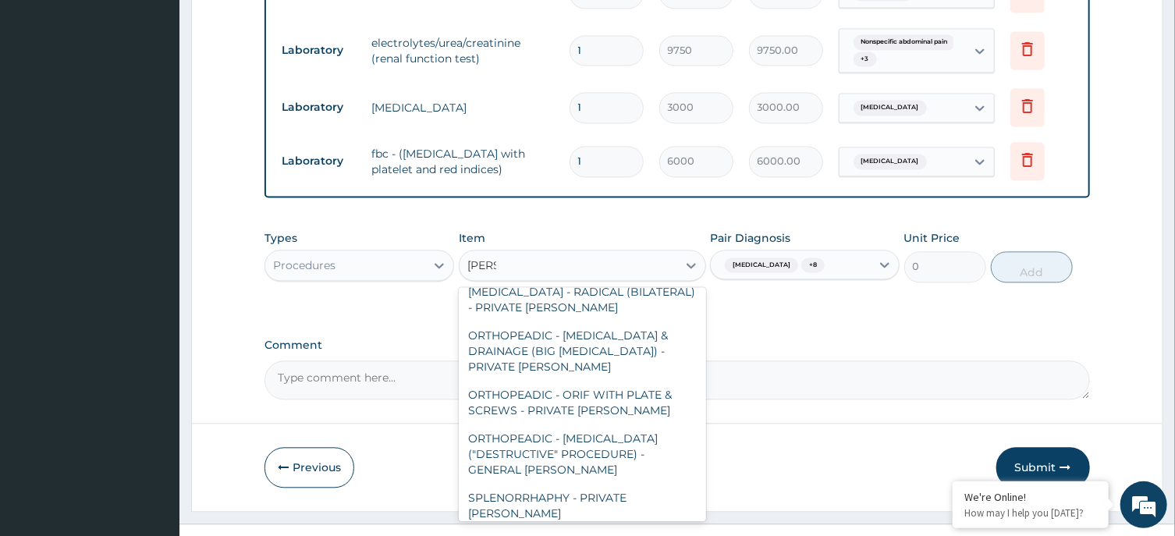
scroll to position [3608, 0]
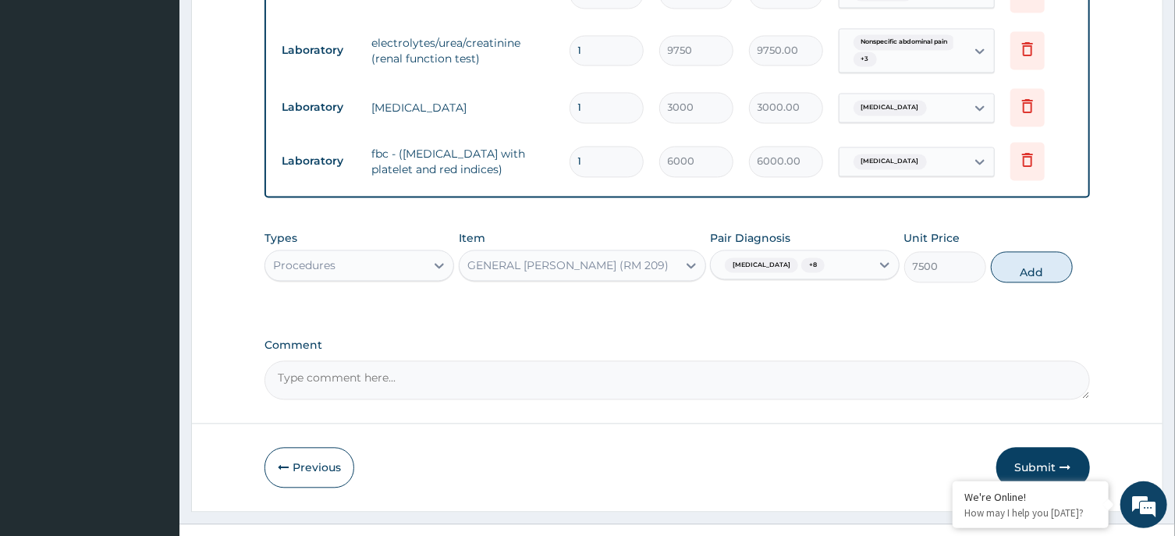
drag, startPoint x: 811, startPoint y: 277, endPoint x: 832, endPoint y: 272, distance: 21.8
click at [812, 278] on div "Types Procedures Item option GENERAL WARD (RM 209), selected. Select is focused…" at bounding box center [677, 267] width 825 height 91
click at [1013, 251] on button "Add" at bounding box center [1032, 266] width 83 height 31
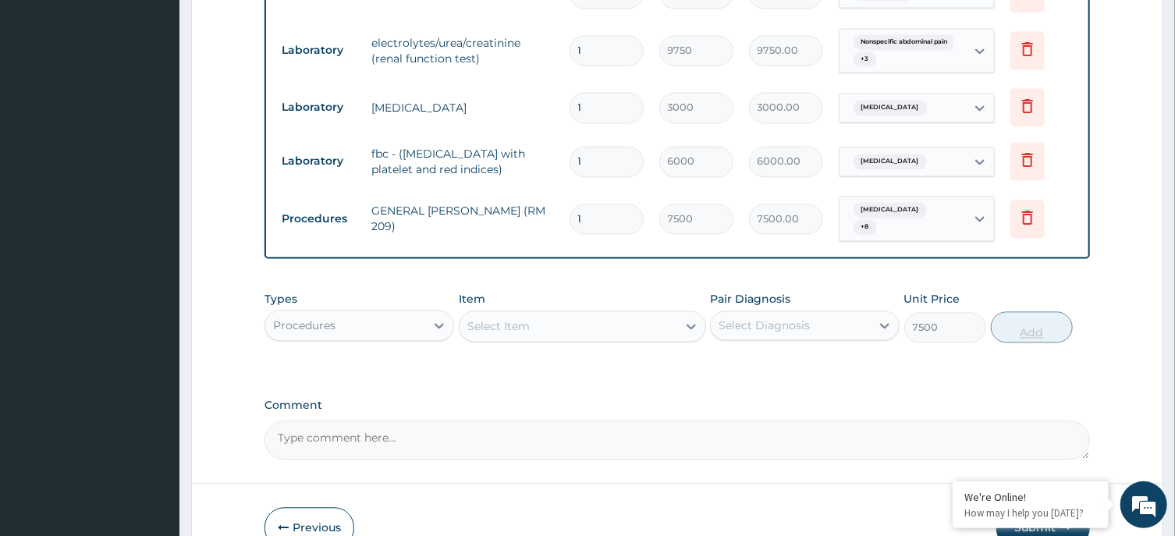
type input "0"
type input "0.00"
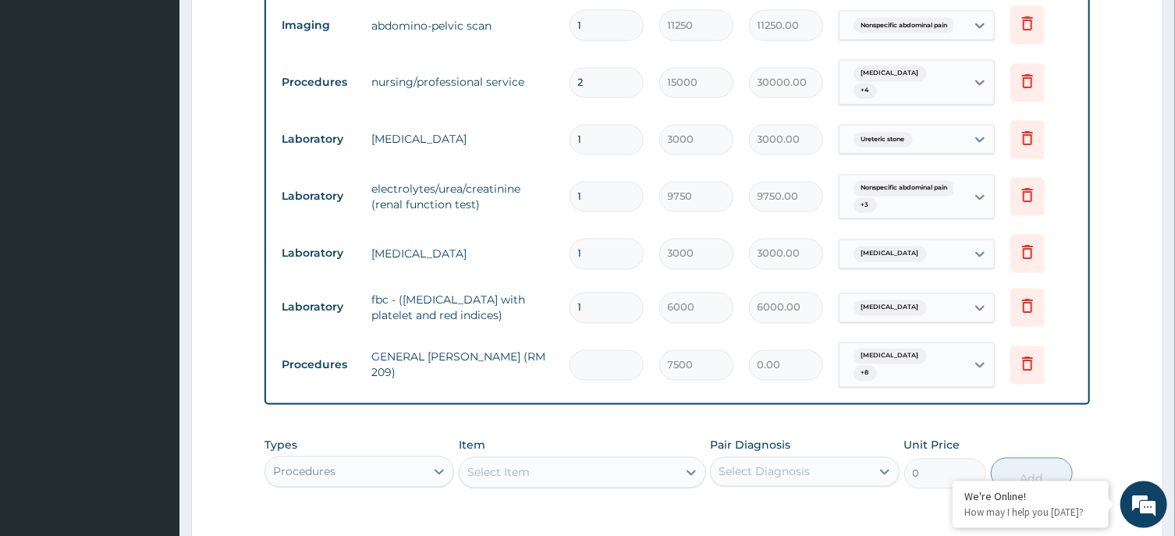
scroll to position [1439, 0]
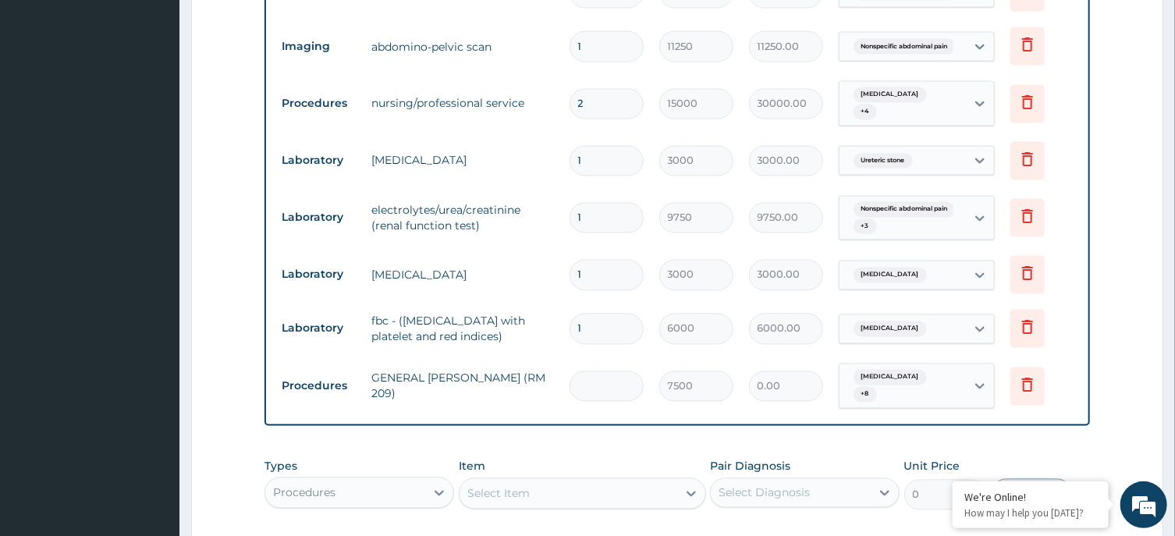
type input "2"
type input "15000.00"
type input "2"
drag, startPoint x: 572, startPoint y: 501, endPoint x: 591, endPoint y: 463, distance: 42.6
click at [575, 498] on div "Types Procedures Item Select Item Pair Diagnosis Select Diagnosis Unit Price 0 …" at bounding box center [677, 496] width 825 height 91
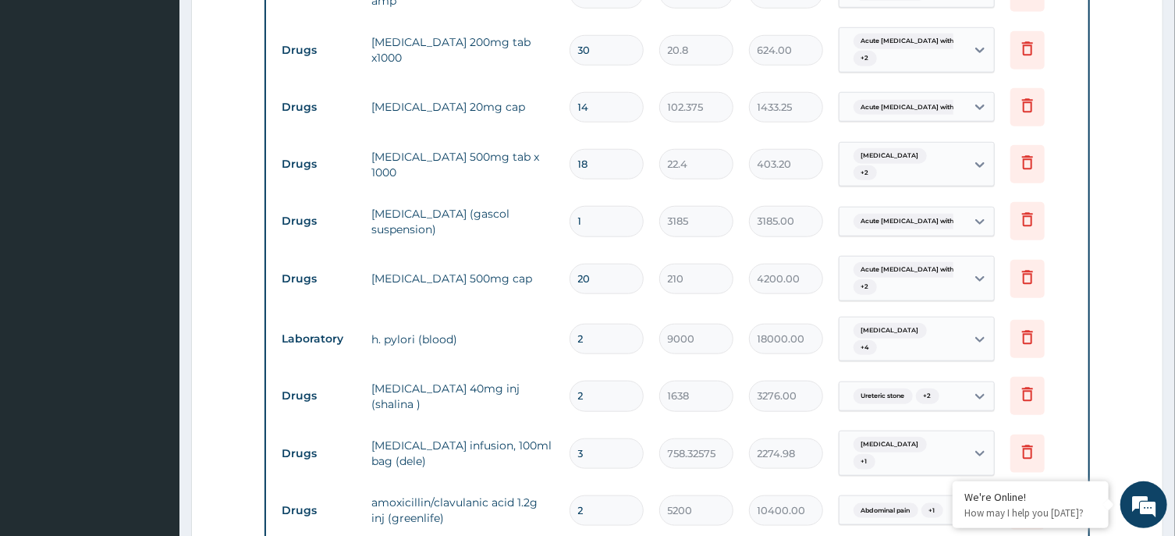
scroll to position [519, 0]
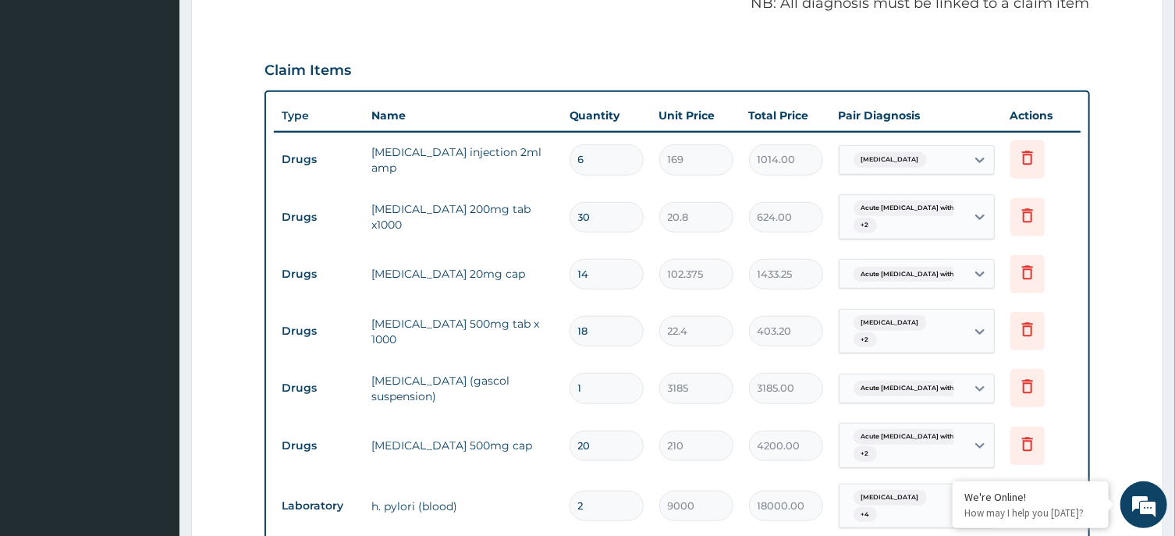
click at [595, 513] on input "2" at bounding box center [607, 506] width 74 height 30
type input "0.00"
type input "1"
type input "9000.00"
type input "1"
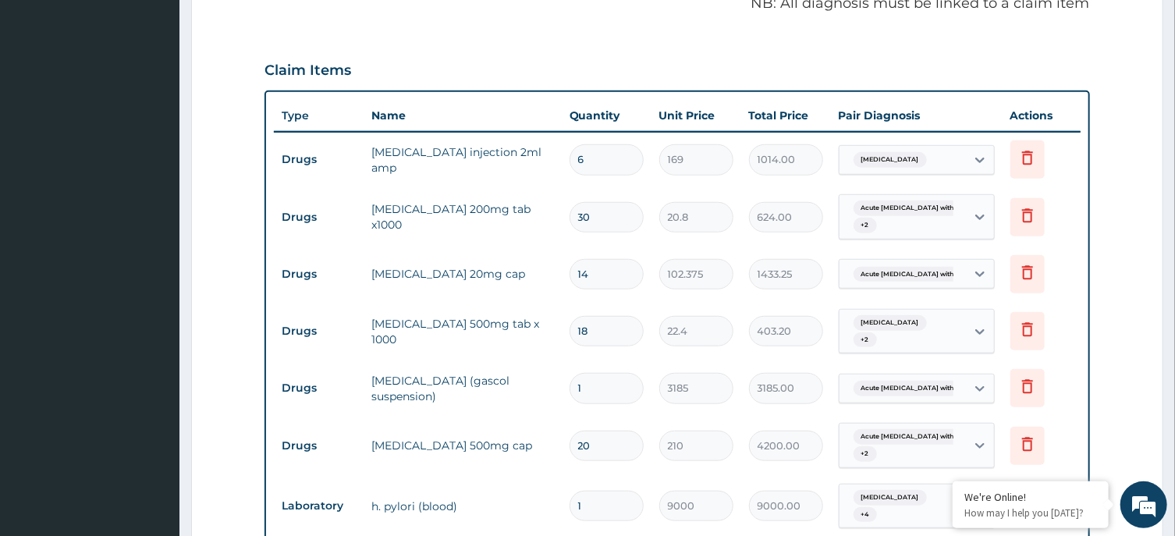
click at [535, 485] on tr "Laboratory h. pylori (blood) 1 9000 9000.00 Sickle cell trait + 4 Delete" at bounding box center [677, 506] width 806 height 61
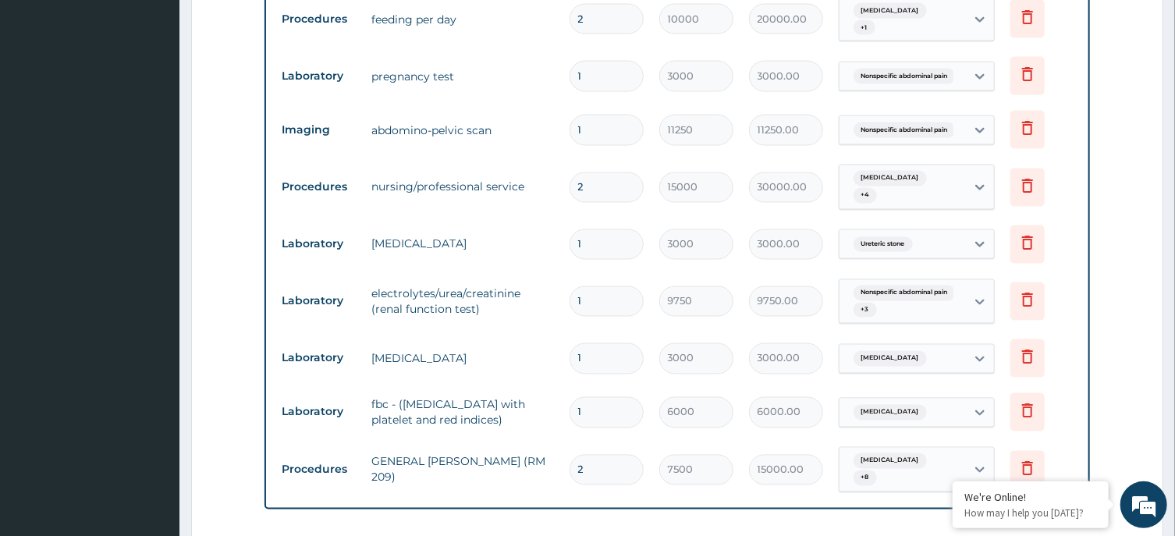
scroll to position [1439, 0]
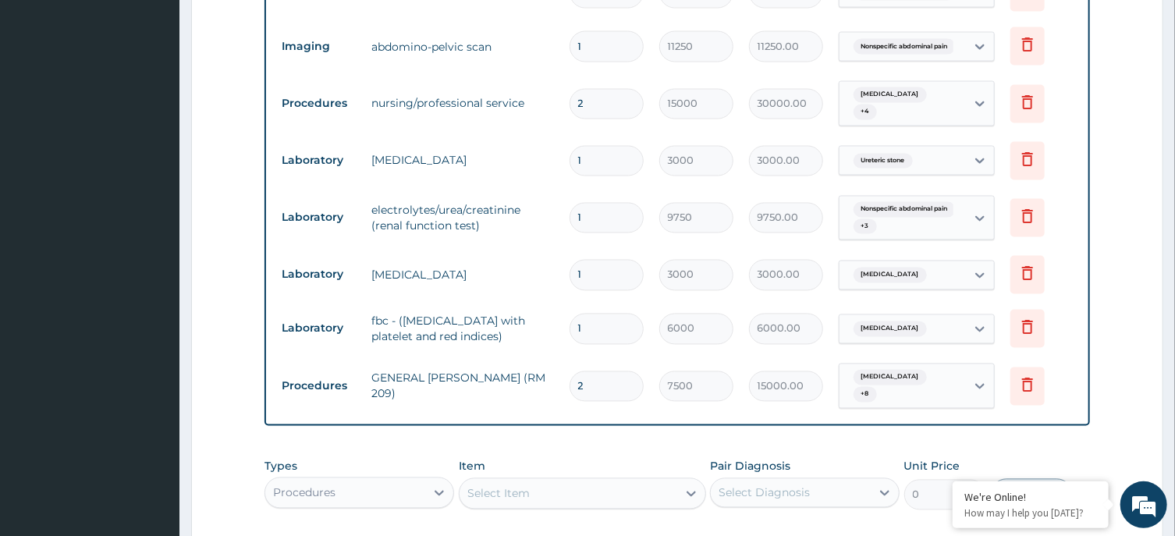
click at [322, 485] on div "Procedures" at bounding box center [304, 493] width 62 height 16
click at [556, 482] on div "Select Item" at bounding box center [569, 494] width 218 height 25
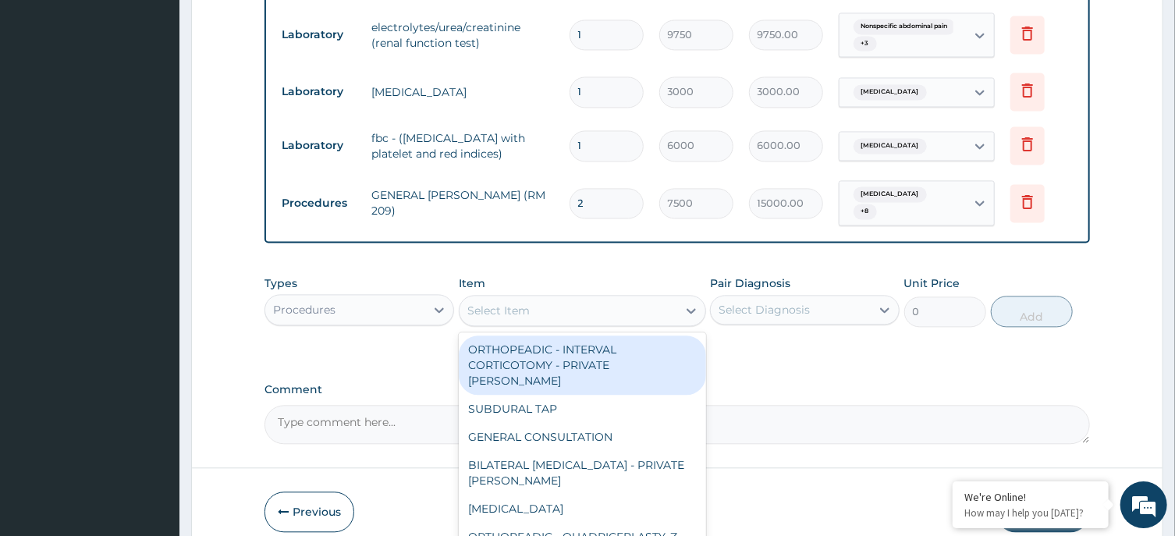
scroll to position [1661, 0]
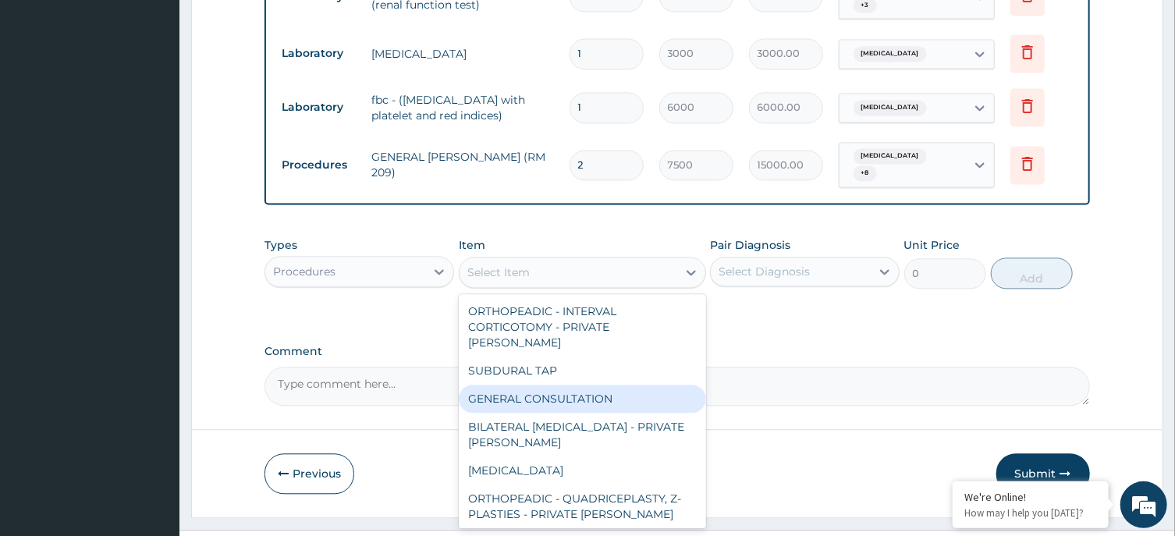
drag, startPoint x: 575, startPoint y: 343, endPoint x: 796, endPoint y: 275, distance: 231.1
click at [577, 385] on div "GENERAL CONSULTATION" at bounding box center [582, 399] width 247 height 28
type input "3000"
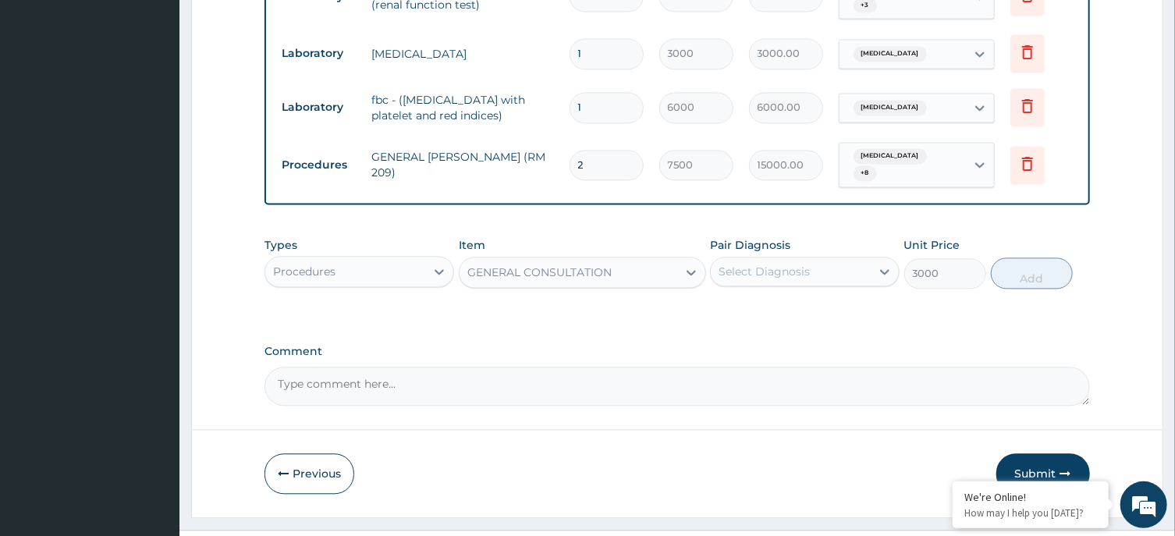
click at [819, 259] on div "Select Diagnosis" at bounding box center [791, 271] width 160 height 25
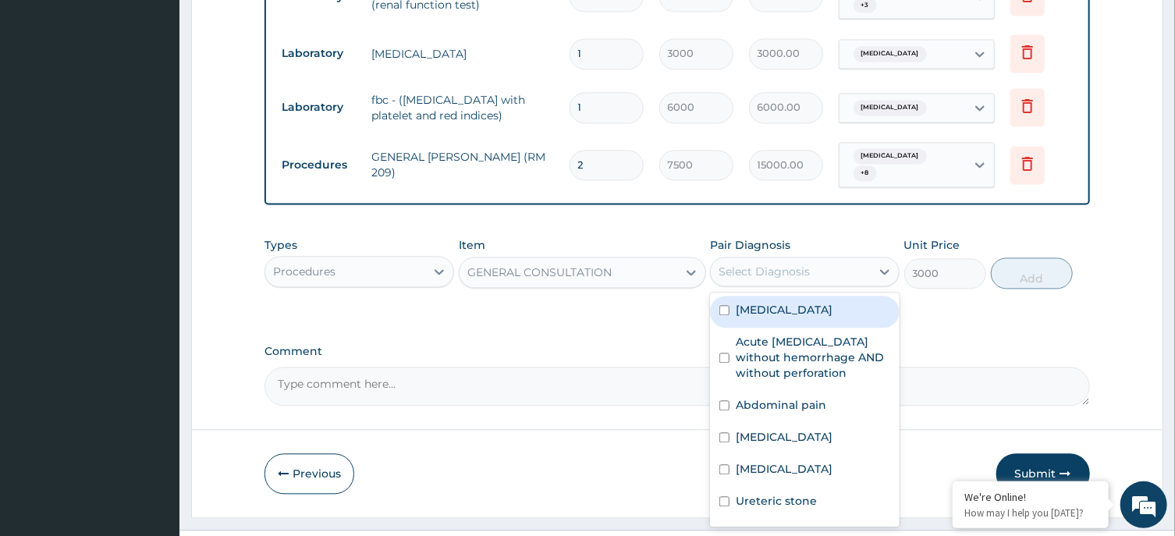
drag, startPoint x: 817, startPoint y: 283, endPoint x: 820, endPoint y: 322, distance: 39.9
click at [817, 296] on div "Malaria" at bounding box center [805, 312] width 190 height 32
checkbox input "true"
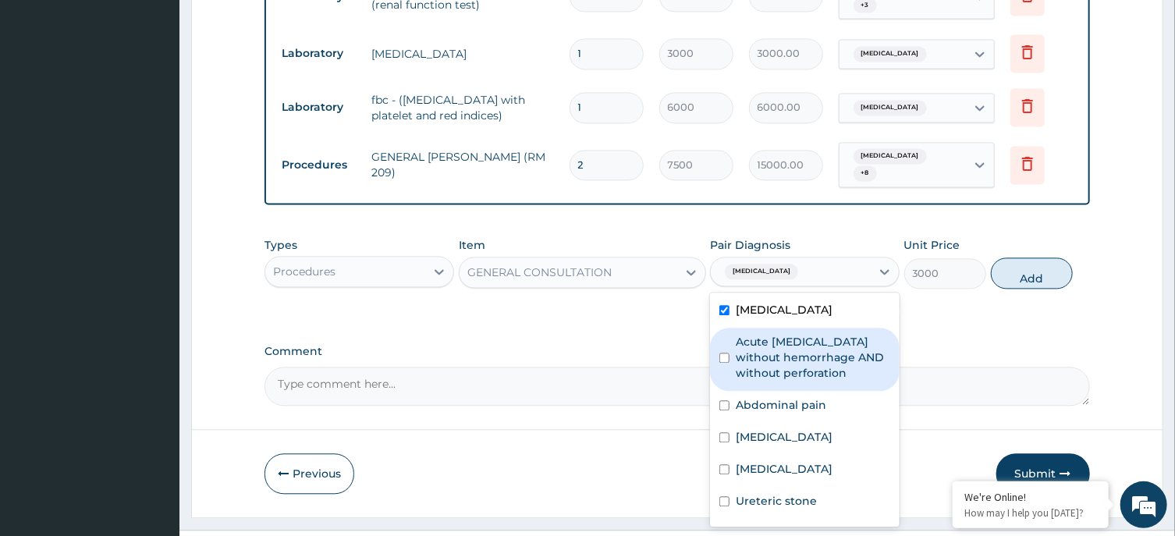
drag, startPoint x: 820, startPoint y: 326, endPoint x: 823, endPoint y: 364, distance: 37.6
click at [822, 334] on label "Acute peptic ulcer without hemorrhage AND without perforation" at bounding box center [813, 357] width 155 height 47
checkbox input "true"
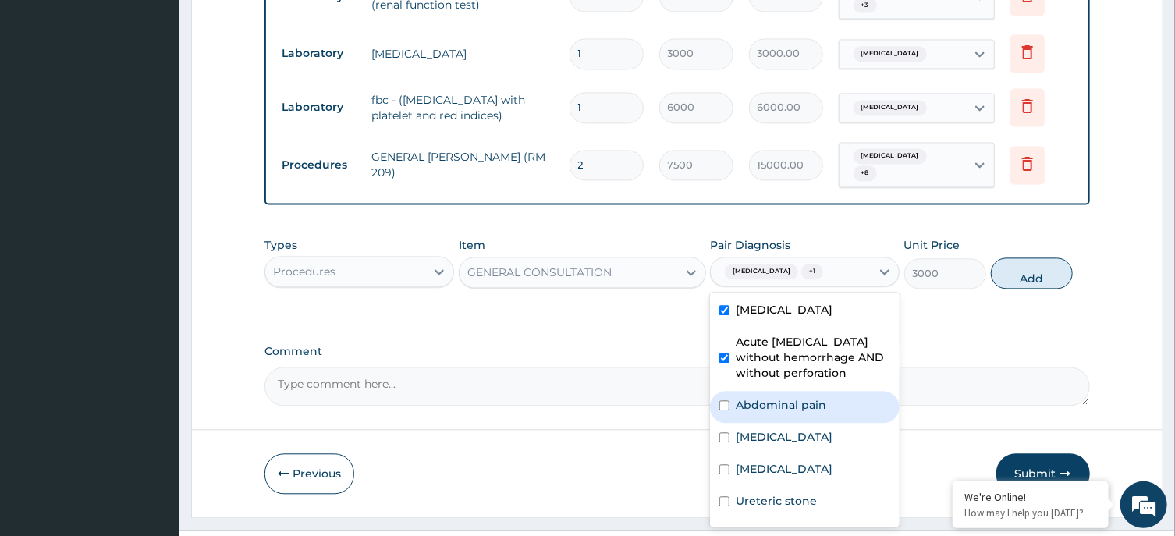
click at [823, 391] on div "Abdominal pain" at bounding box center [805, 407] width 190 height 32
checkbox input "true"
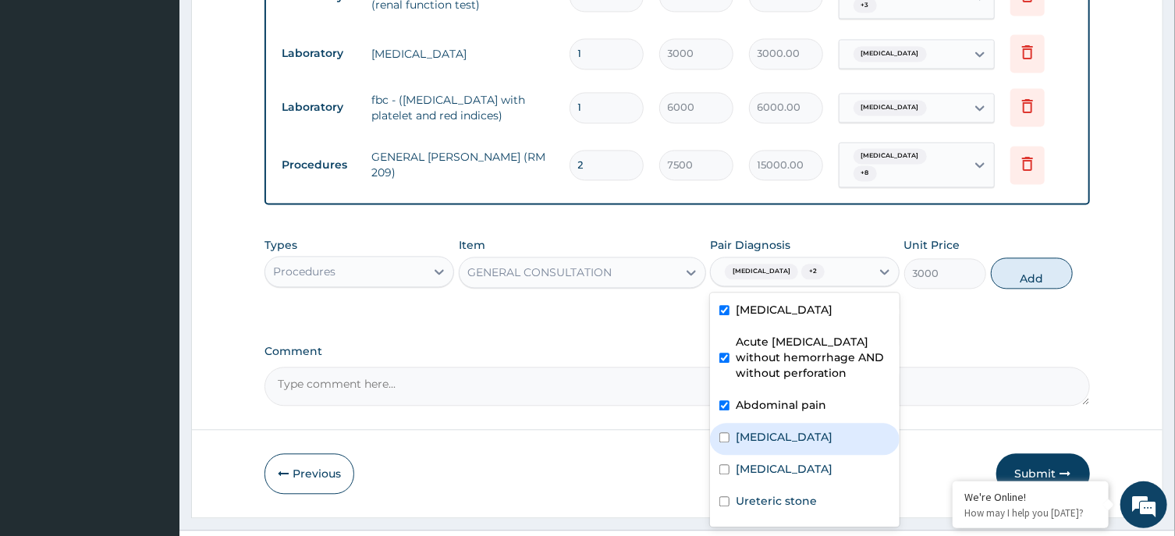
drag, startPoint x: 825, startPoint y: 401, endPoint x: 827, endPoint y: 416, distance: 15.0
click at [827, 429] on label "Acute pancreatitis" at bounding box center [784, 437] width 97 height 16
checkbox input "true"
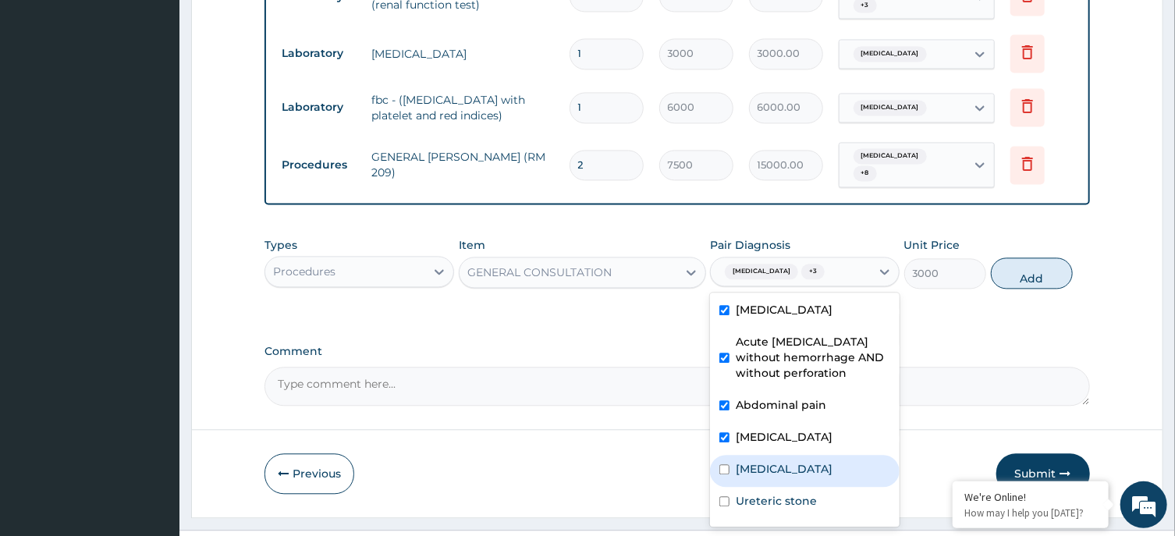
drag, startPoint x: 827, startPoint y: 424, endPoint x: 829, endPoint y: 448, distance: 24.2
click at [827, 455] on div "Sickle cell trait" at bounding box center [805, 471] width 190 height 32
checkbox input "true"
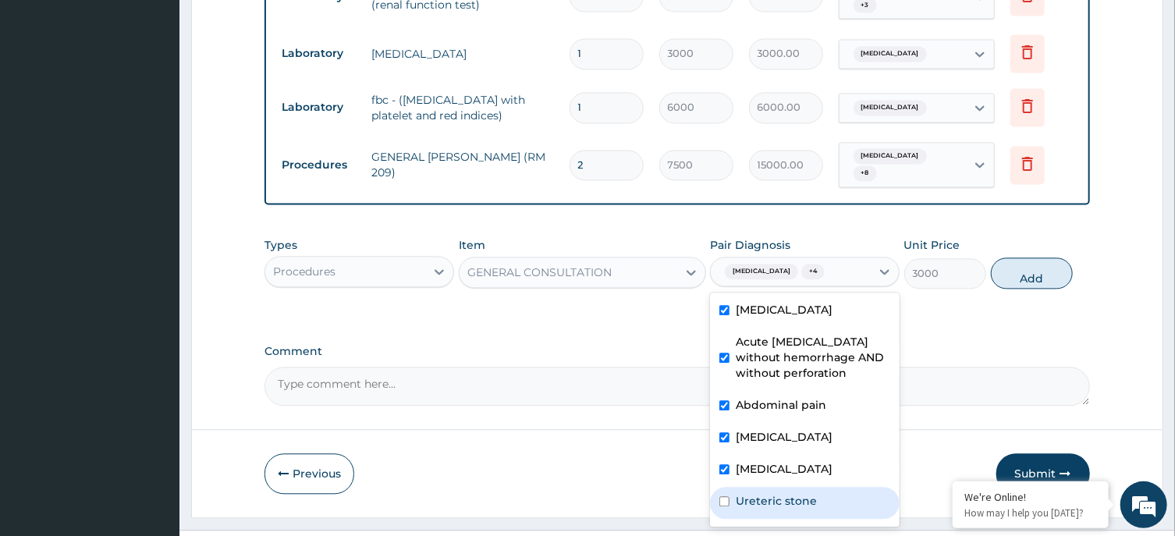
click at [827, 487] on div "Ureteric stone" at bounding box center [805, 503] width 190 height 32
checkbox input "true"
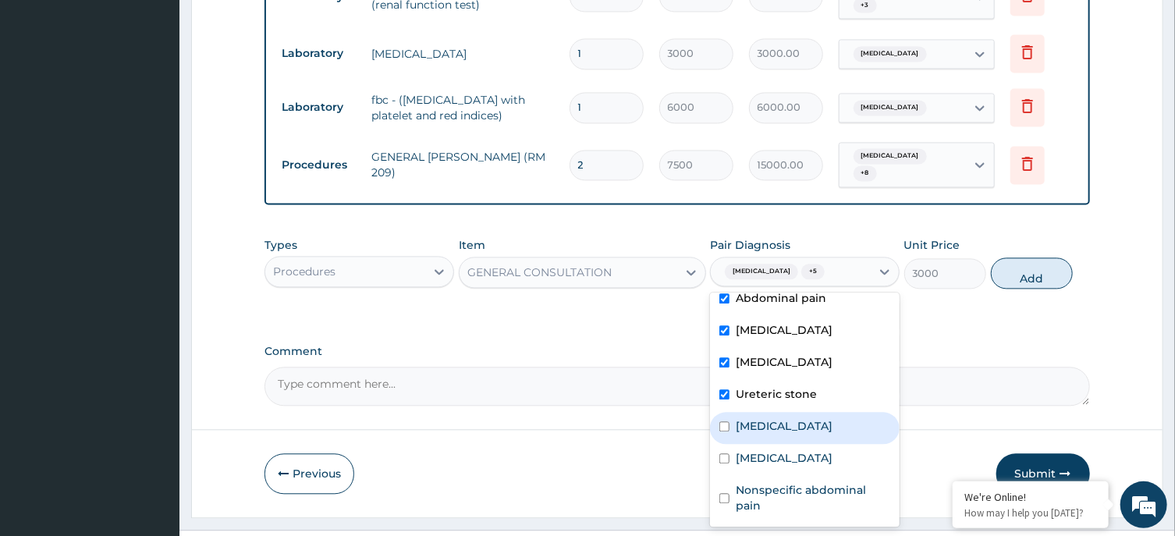
drag, startPoint x: 816, startPoint y: 403, endPoint x: 819, endPoint y: 427, distance: 24.3
click at [816, 412] on div "Pancreatitis" at bounding box center [805, 428] width 190 height 32
checkbox input "true"
drag, startPoint x: 819, startPoint y: 427, endPoint x: 828, endPoint y: 455, distance: 29.6
click at [820, 444] on div "Gastroenteritis" at bounding box center [805, 460] width 190 height 32
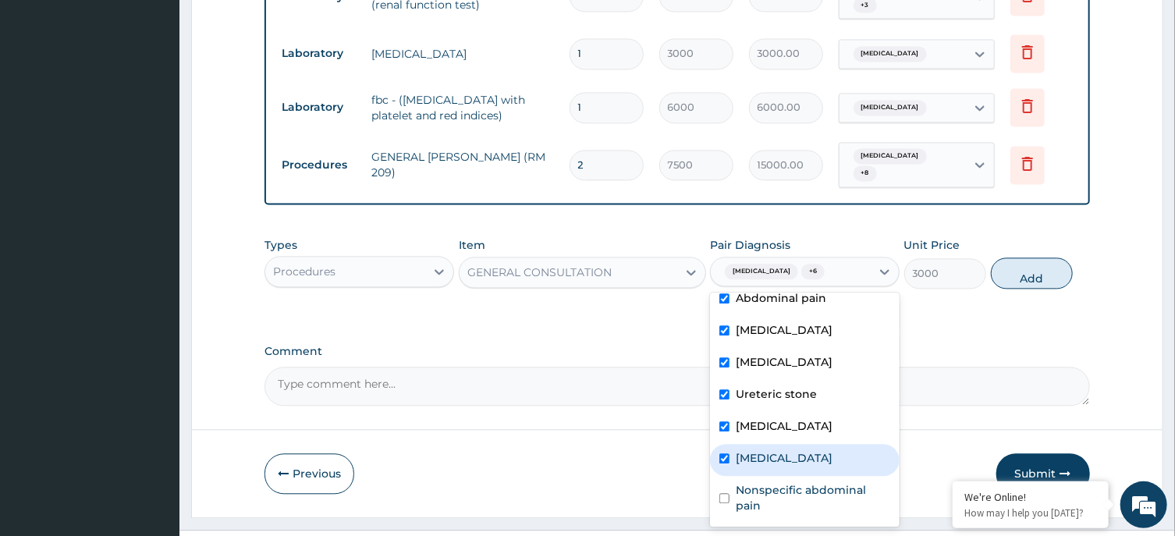
checkbox input "true"
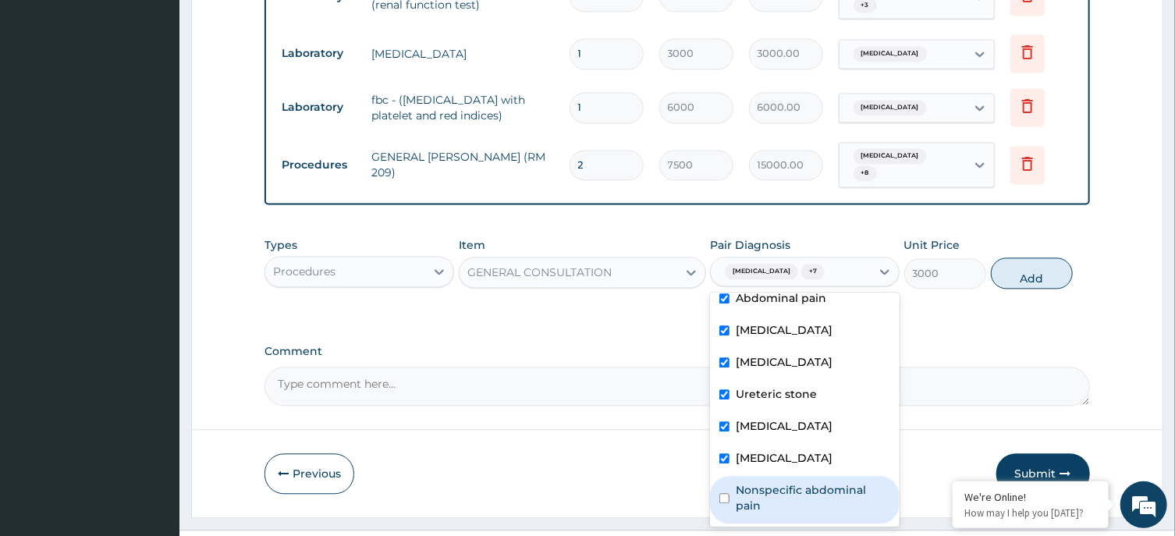
click at [828, 482] on label "Nonspecific abdominal pain" at bounding box center [813, 497] width 155 height 31
checkbox input "true"
click at [1030, 258] on button "Add" at bounding box center [1032, 273] width 83 height 31
type input "0"
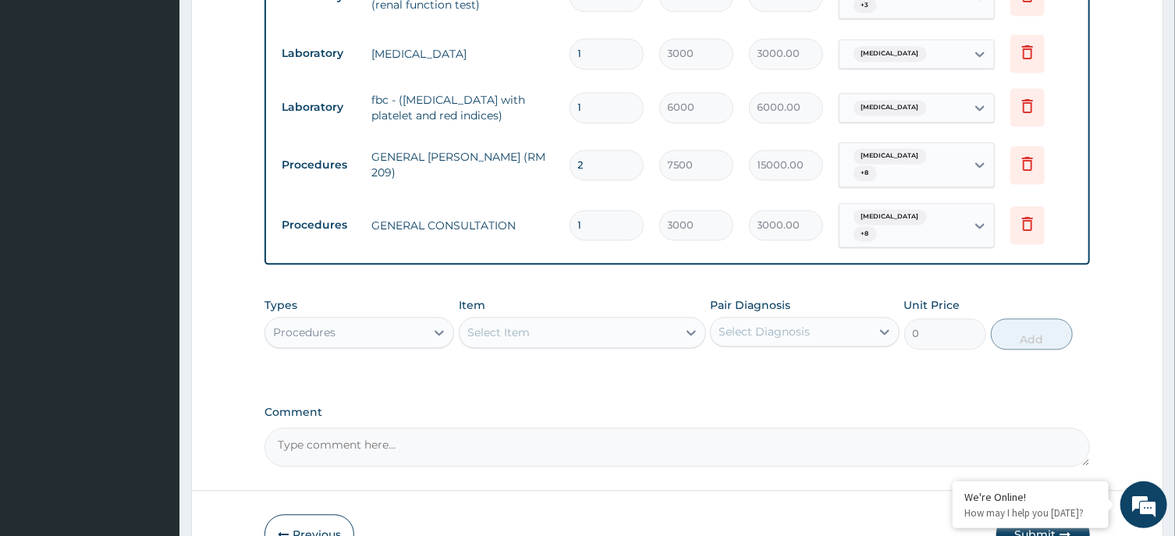
click at [274, 325] on div "Procedures" at bounding box center [304, 333] width 62 height 16
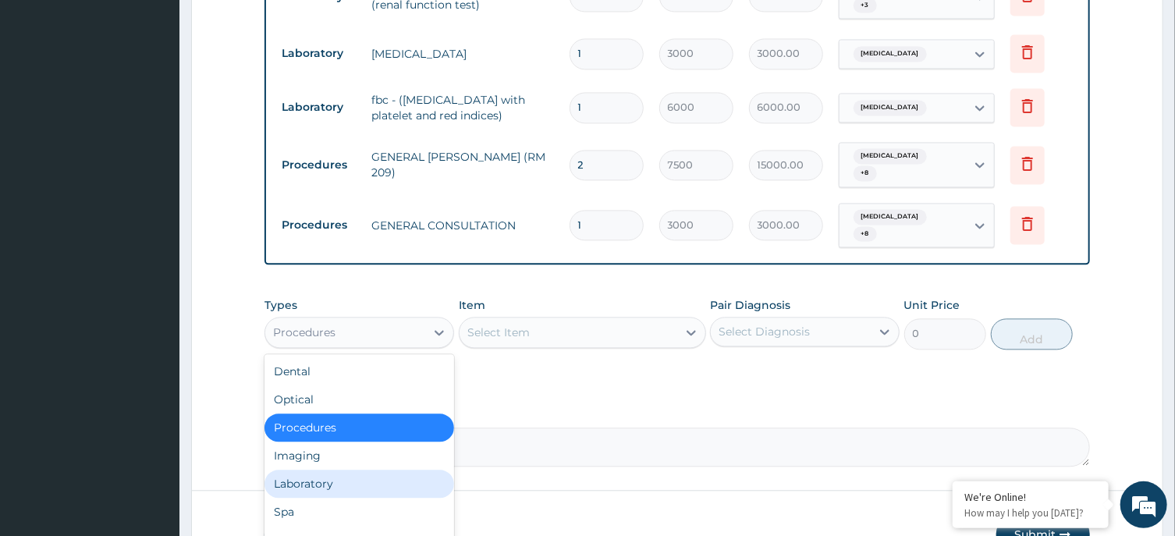
click at [368, 470] on div "Laboratory" at bounding box center [360, 484] width 190 height 28
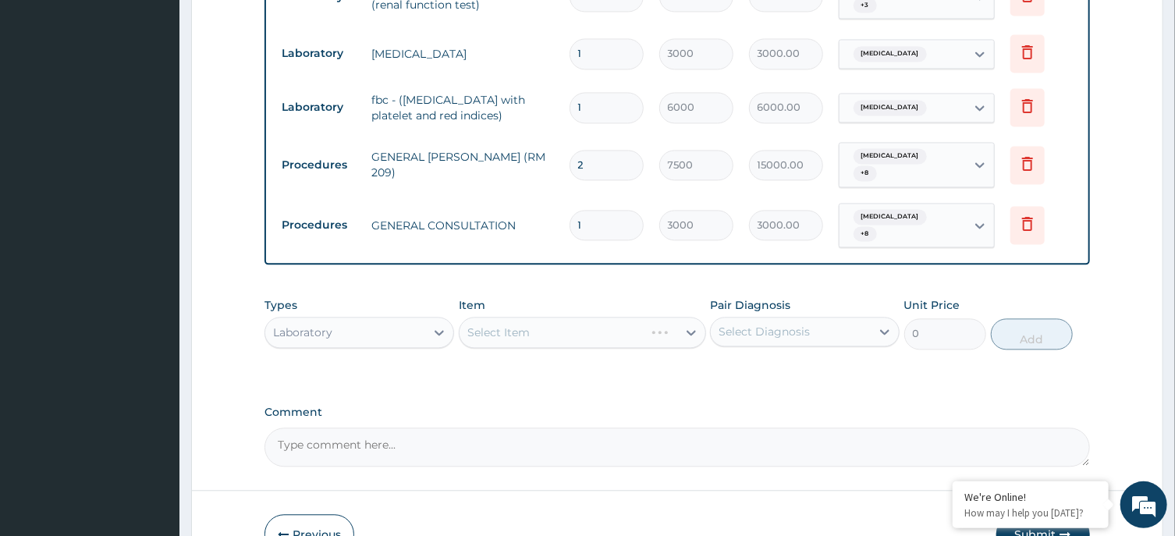
click at [804, 319] on div "Select Diagnosis" at bounding box center [791, 331] width 160 height 25
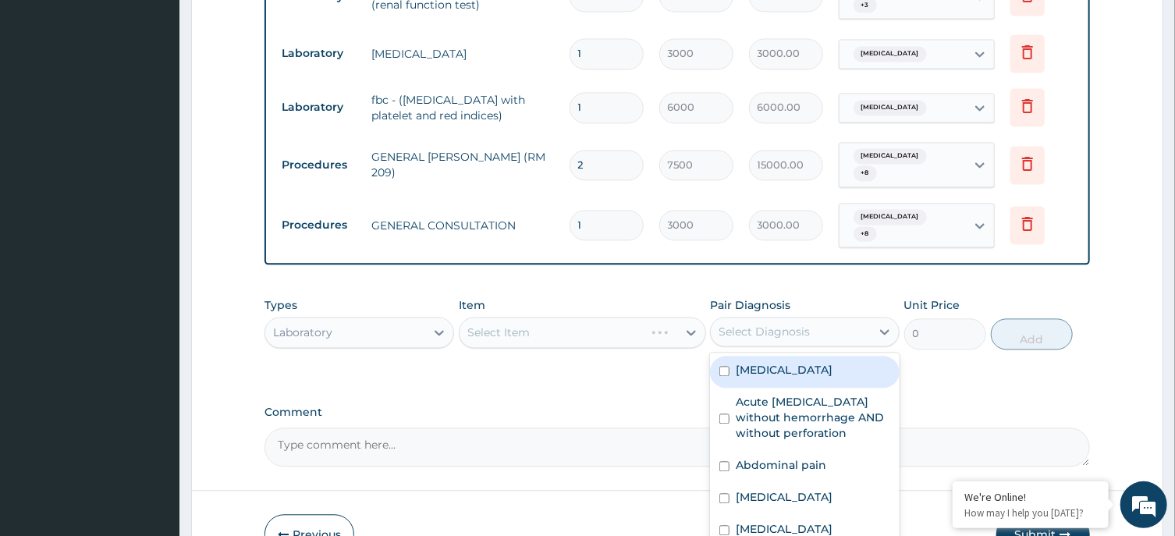
click at [809, 356] on div "Malaria" at bounding box center [805, 372] width 190 height 32
checkbox input "true"
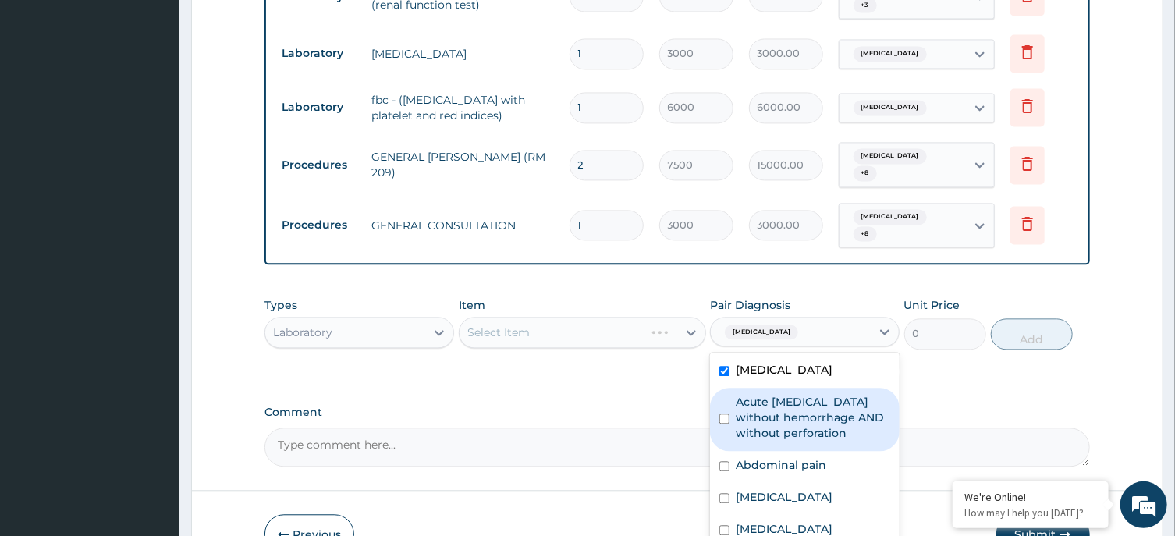
click at [816, 394] on label "Acute peptic ulcer without hemorrhage AND without perforation" at bounding box center [813, 417] width 155 height 47
checkbox input "true"
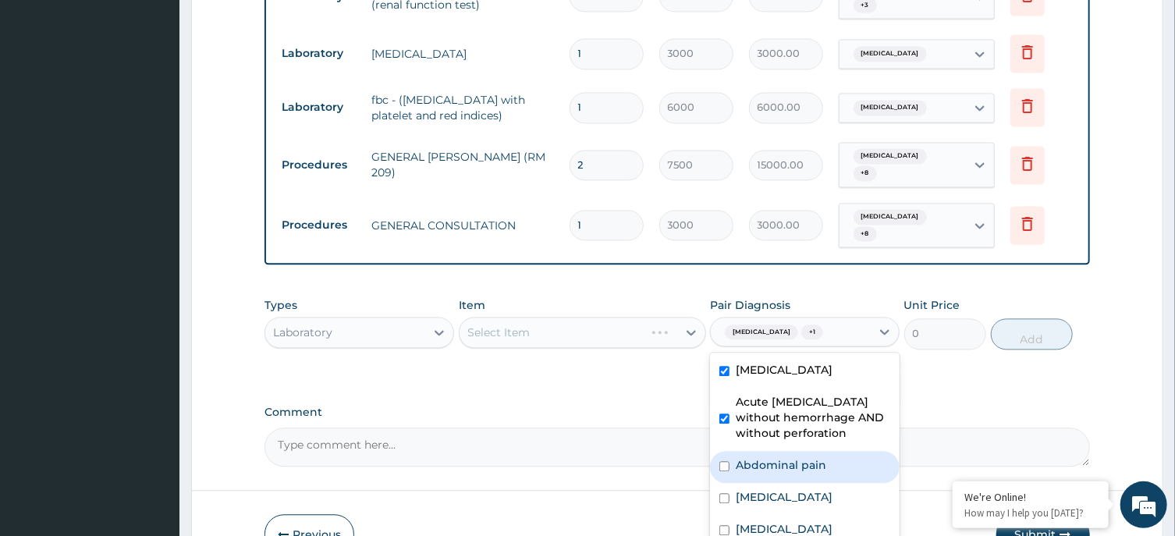
click at [827, 451] on div "Abdominal pain" at bounding box center [805, 467] width 190 height 32
checkbox input "true"
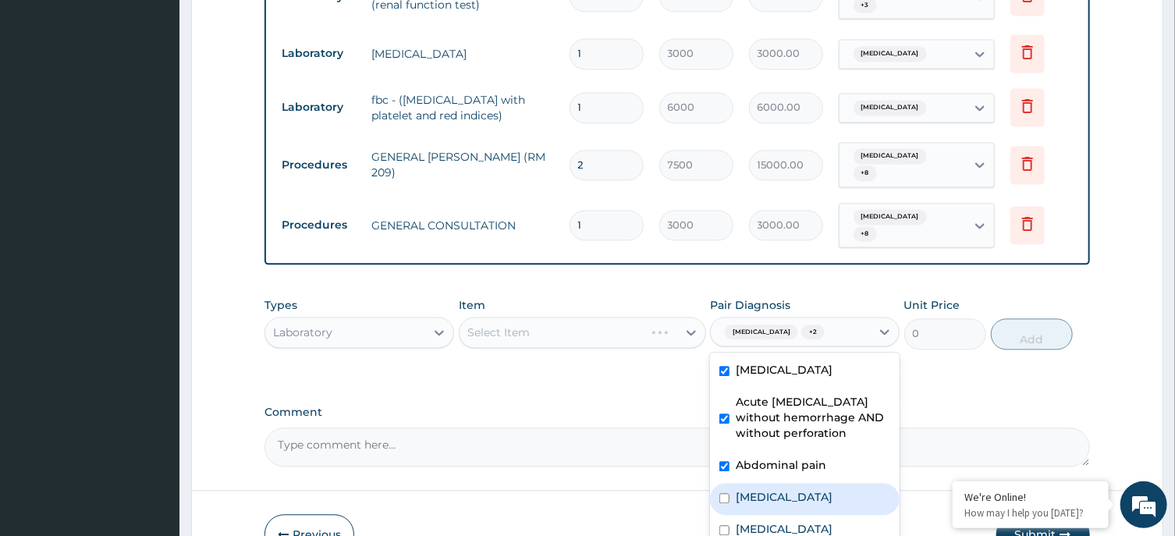
drag, startPoint x: 830, startPoint y: 467, endPoint x: 830, endPoint y: 496, distance: 28.1
click at [830, 483] on div "Acute pancreatitis" at bounding box center [805, 499] width 190 height 32
checkbox input "true"
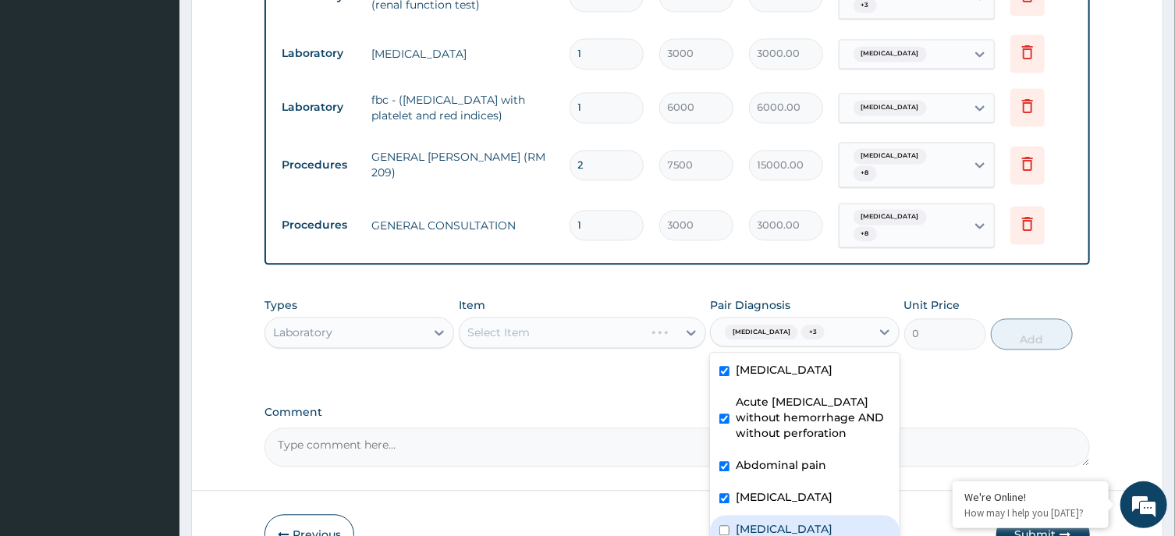
click at [830, 515] on div "Sickle cell trait" at bounding box center [805, 531] width 190 height 32
checkbox input "true"
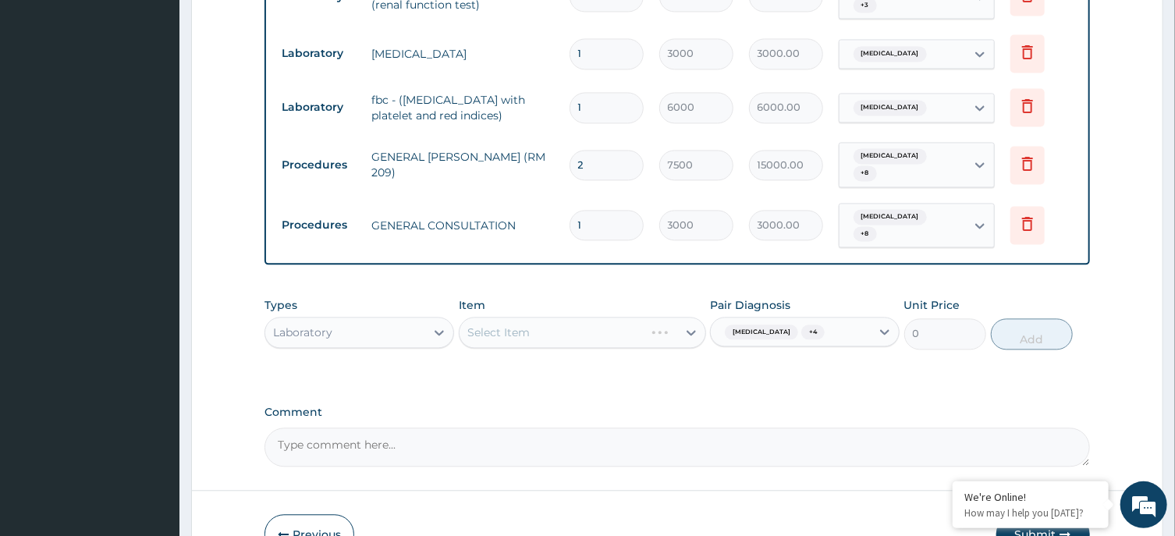
click at [821, 319] on div "Malaria + 4" at bounding box center [791, 332] width 160 height 27
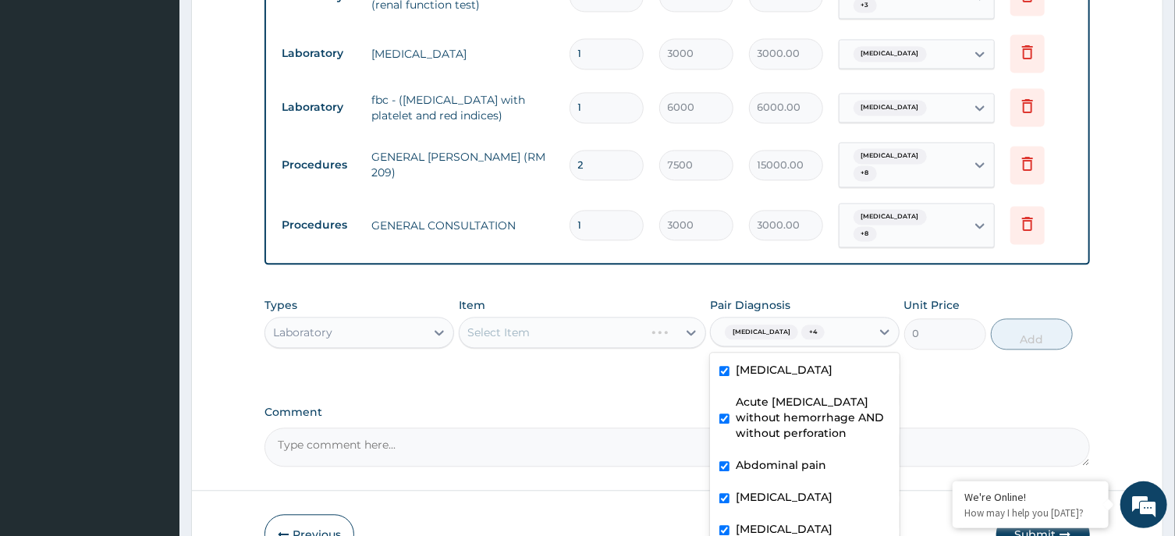
scroll to position [1715, 0]
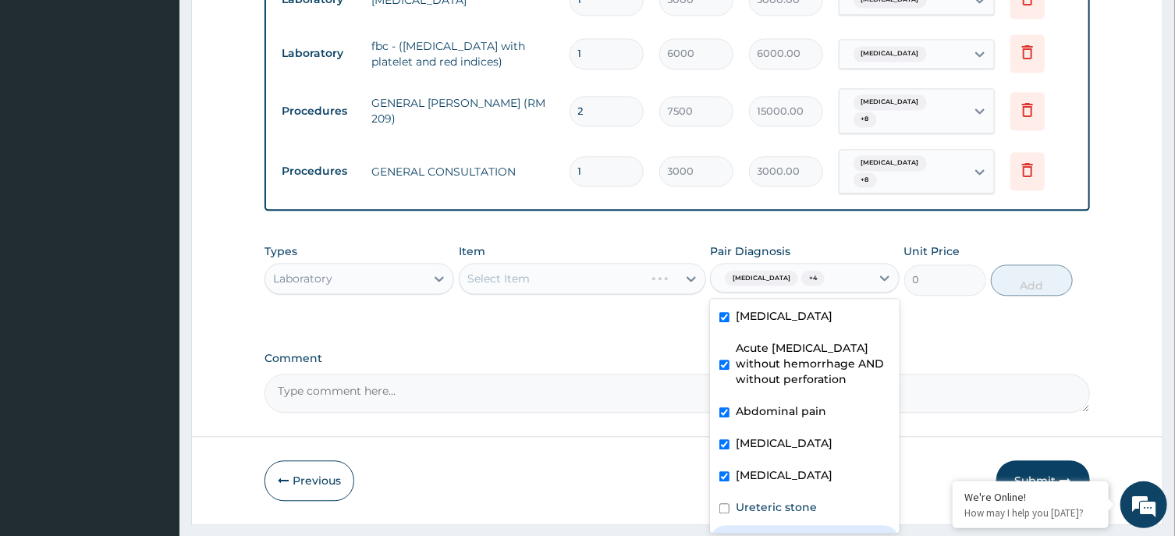
click at [819, 525] on div "Pancreatitis" at bounding box center [805, 541] width 190 height 32
checkbox input "true"
click at [808, 493] on div "Ureteric stone" at bounding box center [805, 509] width 190 height 32
checkbox input "true"
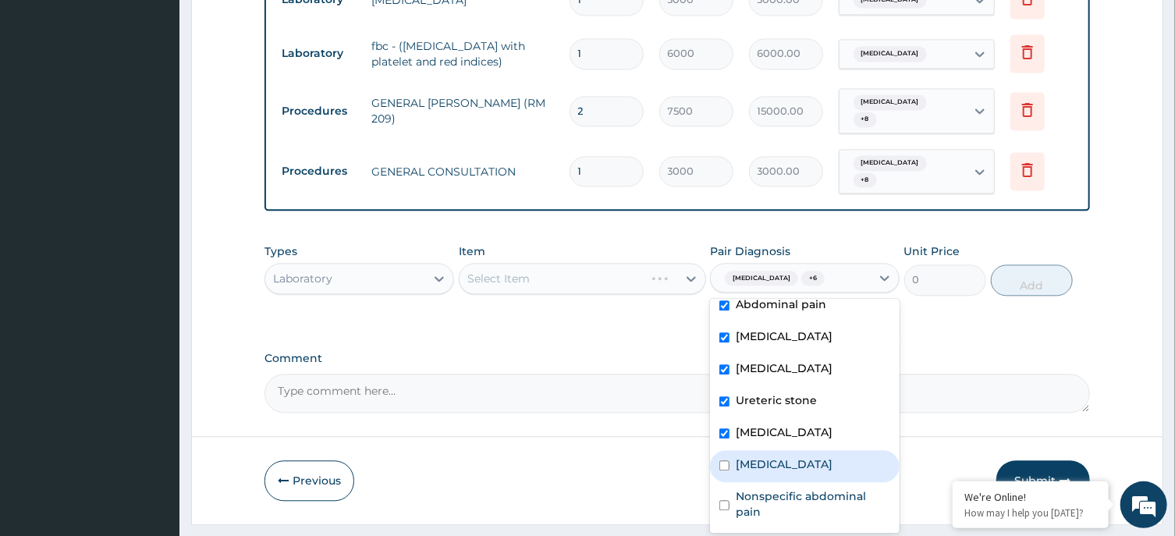
drag, startPoint x: 798, startPoint y: 431, endPoint x: 805, endPoint y: 474, distance: 43.6
click at [798, 457] on label "Gastroenteritis" at bounding box center [784, 465] width 97 height 16
checkbox input "true"
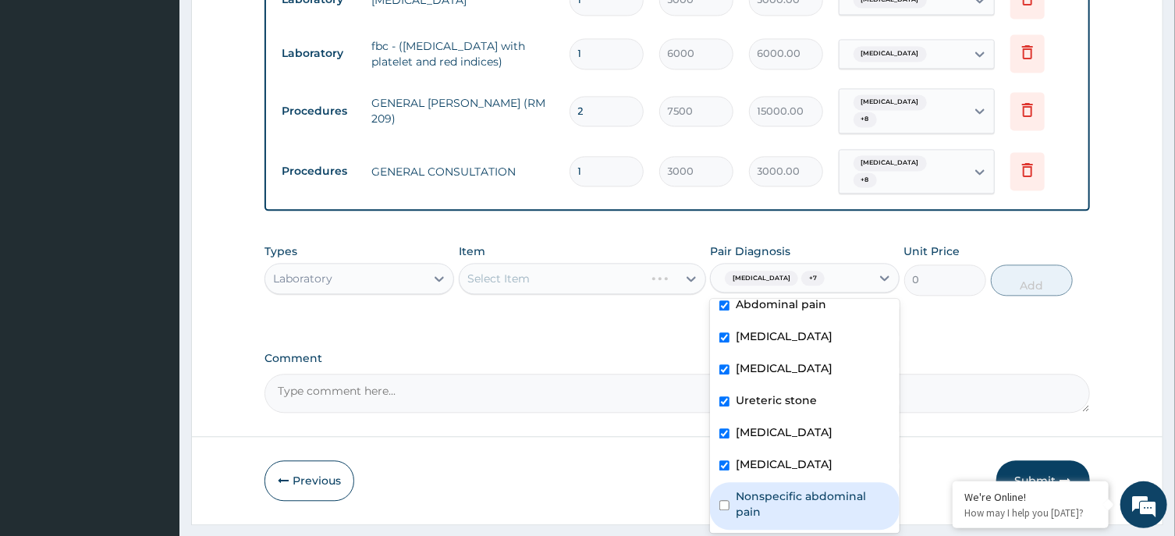
click at [805, 489] on label "Nonspecific abdominal pain" at bounding box center [813, 504] width 155 height 31
checkbox input "true"
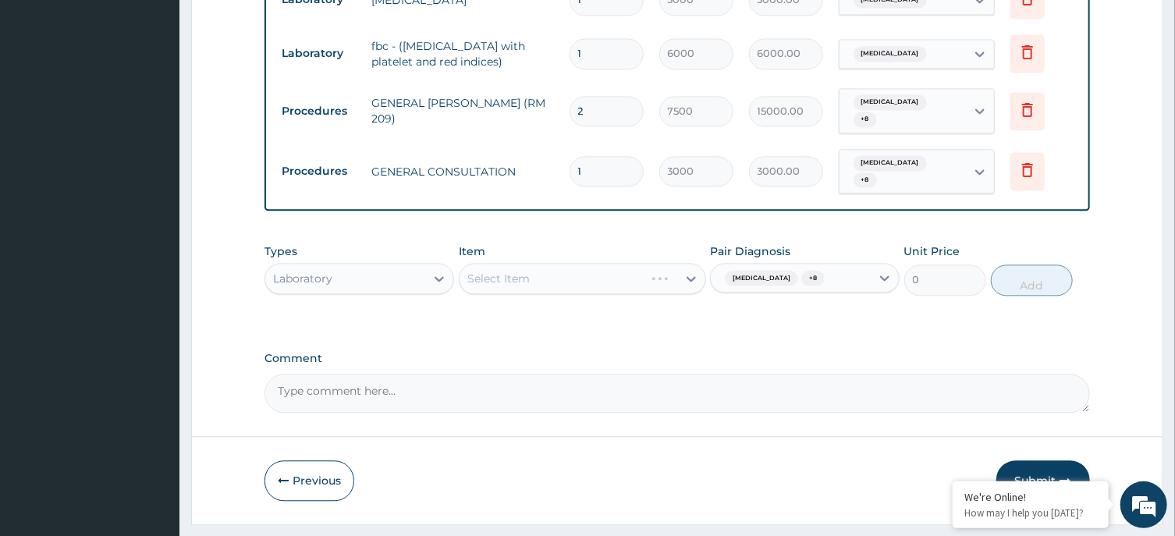
click at [608, 263] on div "Select Item" at bounding box center [582, 278] width 247 height 31
click at [599, 263] on div "Select Item" at bounding box center [582, 278] width 247 height 31
drag, startPoint x: 568, startPoint y: 212, endPoint x: 569, endPoint y: 227, distance: 15.6
click at [569, 244] on div "Item Select Item" at bounding box center [582, 270] width 247 height 52
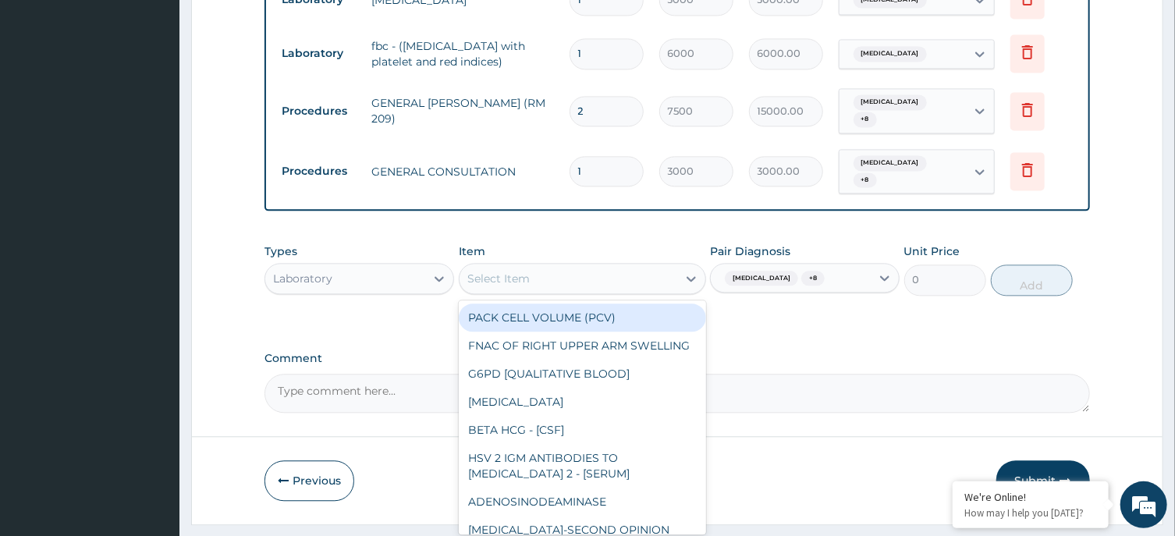
click at [570, 266] on div "Select Item" at bounding box center [569, 278] width 218 height 25
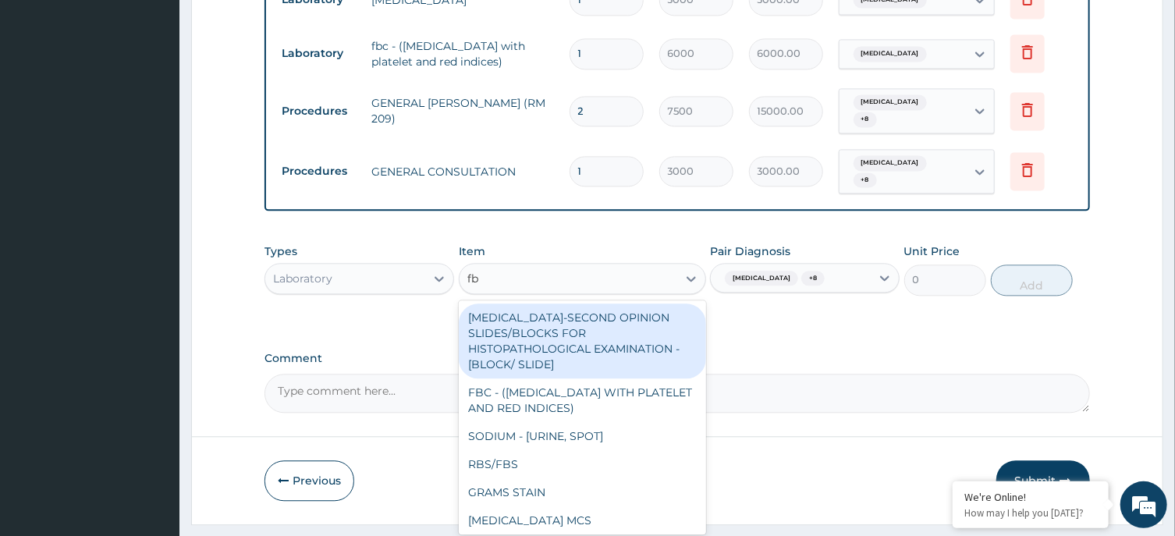
type input "fbc"
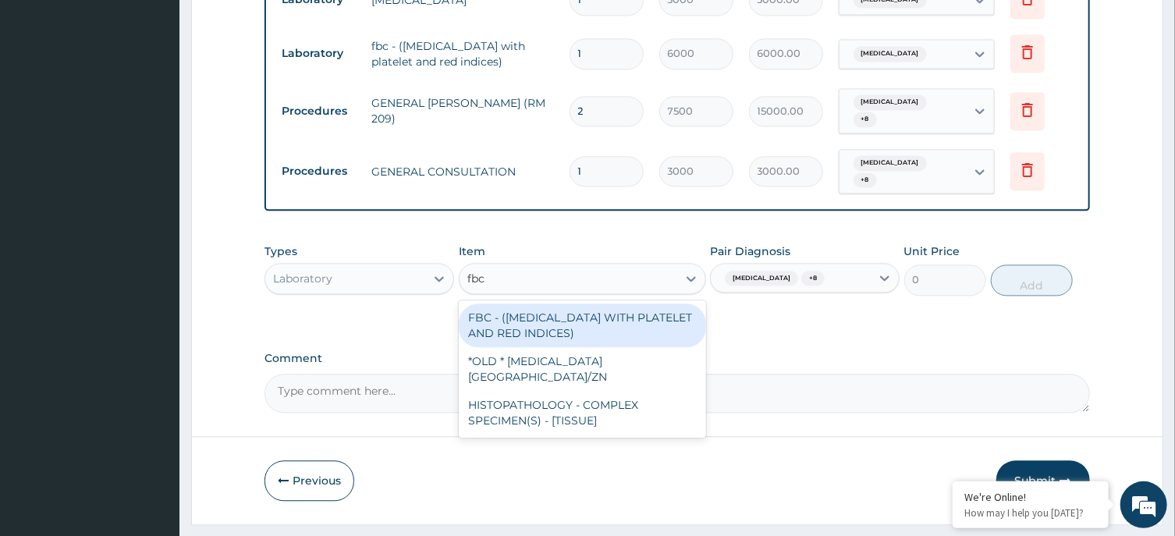
click at [571, 304] on div "FBC - (FULL BLOOD COUNT WITH PLATELET AND RED INDICES)" at bounding box center [582, 326] width 247 height 44
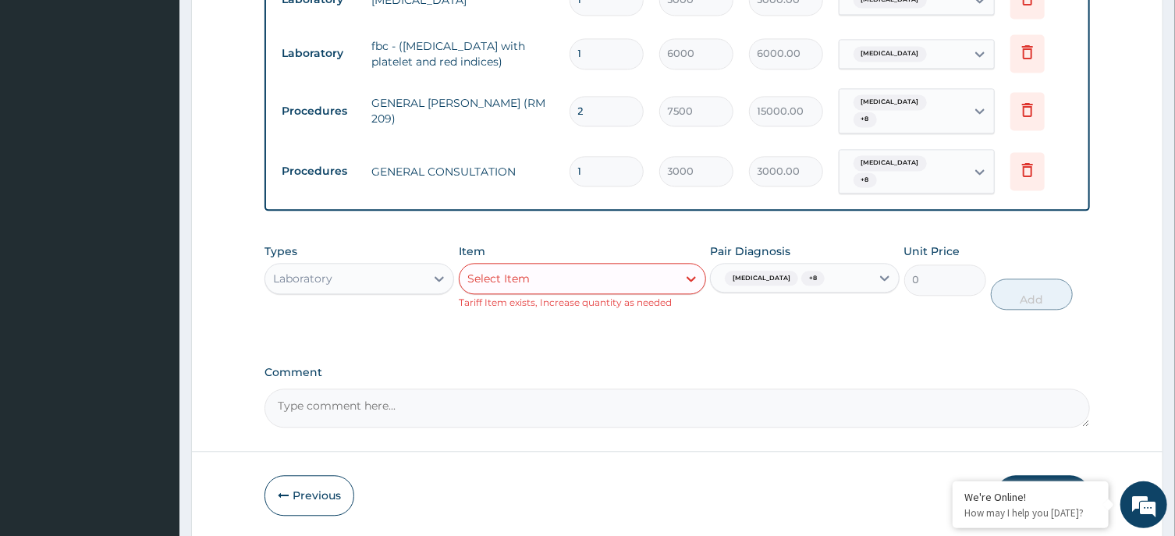
click at [546, 266] on div "Select Item" at bounding box center [569, 278] width 218 height 25
click at [393, 272] on div "Types Laboratory Item Select Item Tariff Item exists, Increase quantity as need…" at bounding box center [677, 277] width 825 height 82
click at [378, 266] on div "Laboratory" at bounding box center [345, 278] width 160 height 25
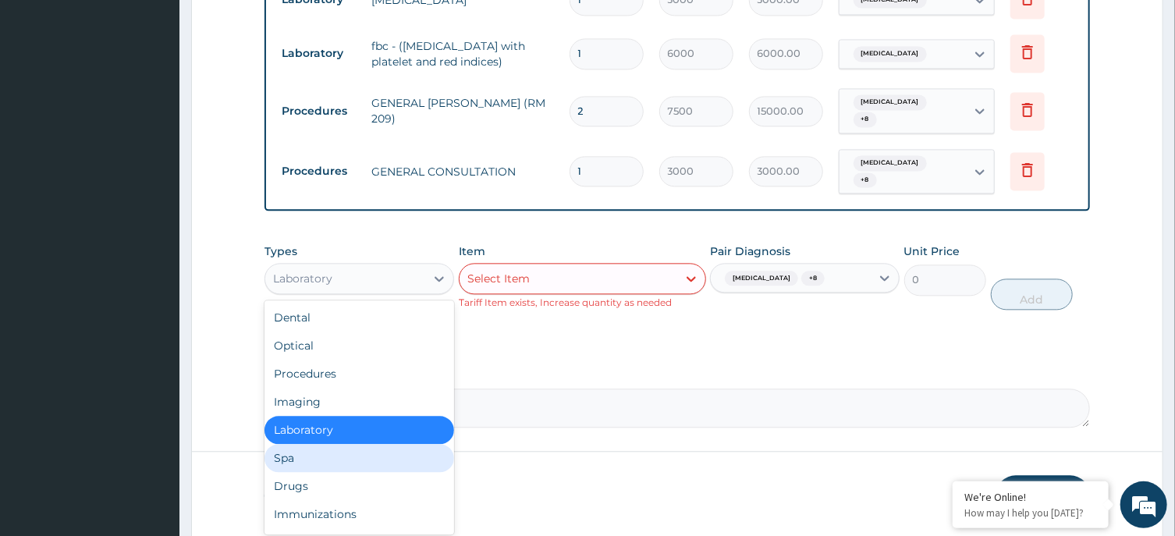
click at [375, 444] on div "Spa" at bounding box center [360, 458] width 190 height 28
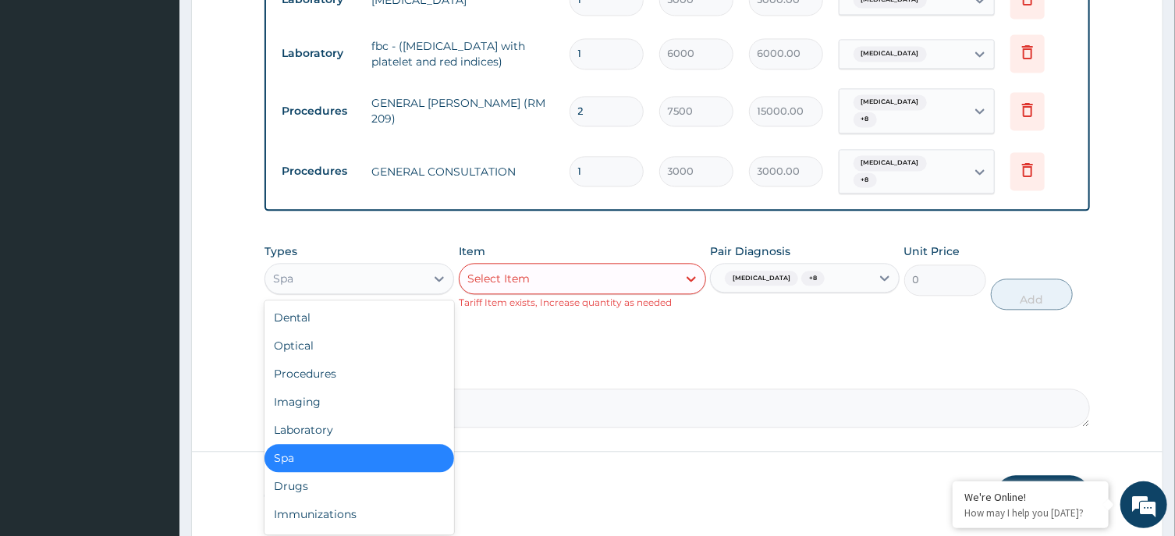
click at [380, 266] on div "Spa" at bounding box center [345, 278] width 160 height 25
click at [386, 416] on div "Laboratory" at bounding box center [360, 430] width 190 height 28
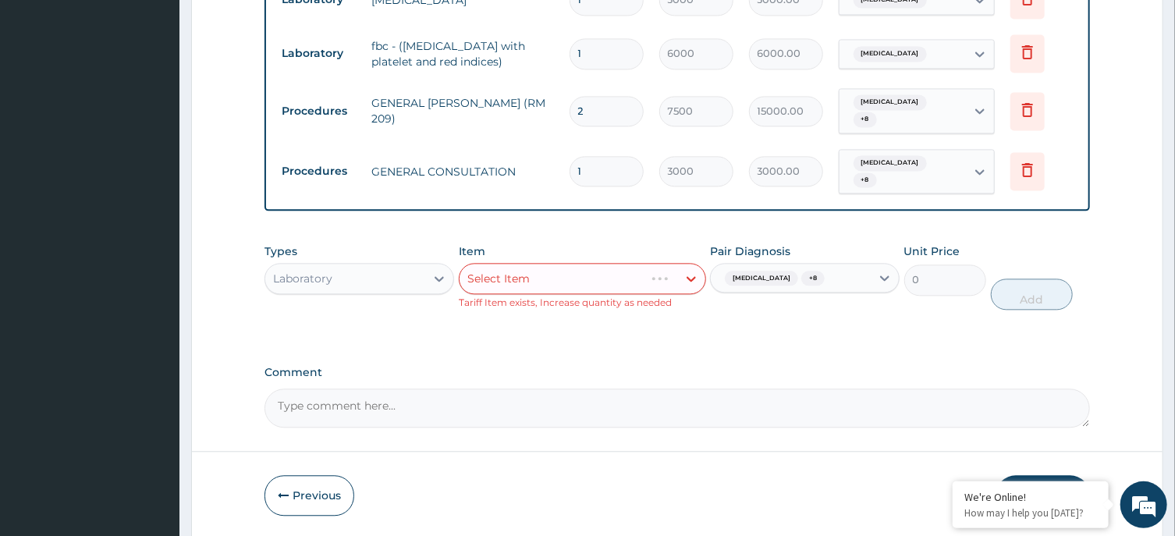
click at [553, 263] on div "Select Item" at bounding box center [582, 278] width 247 height 31
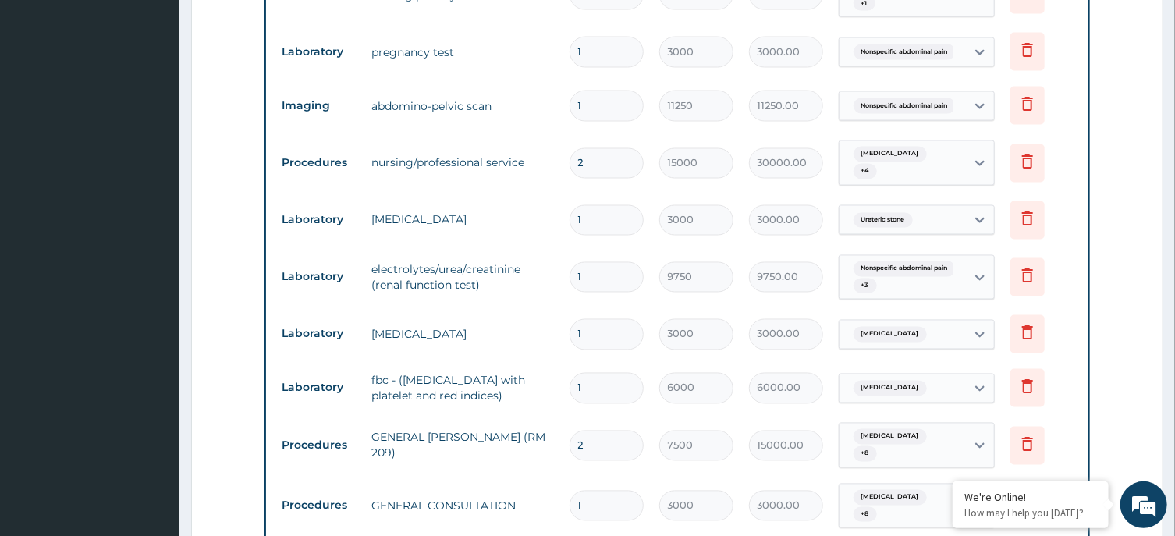
scroll to position [1715, 0]
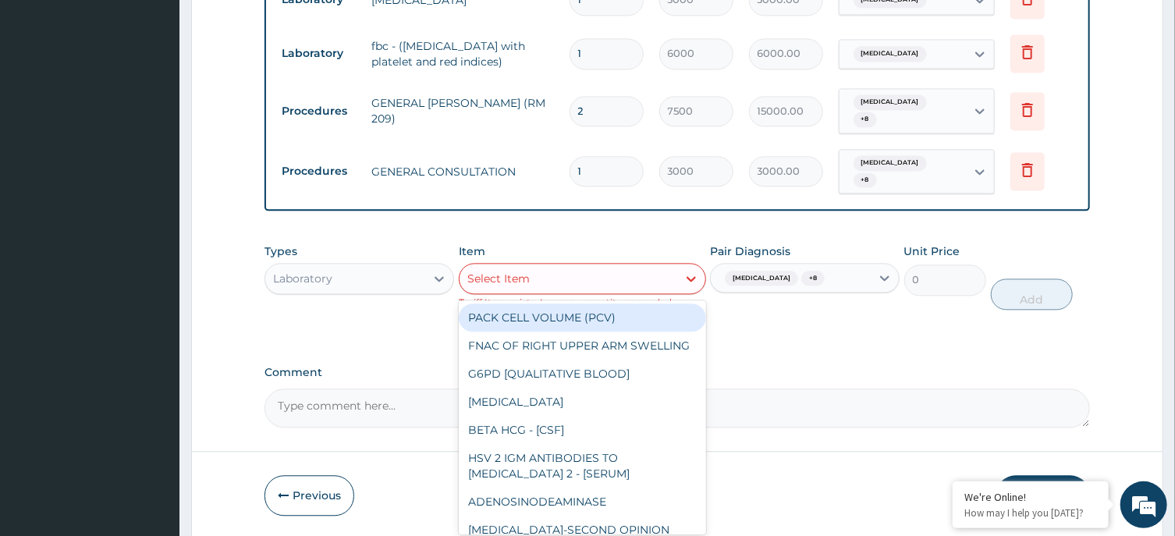
click at [518, 271] on div "Select Item" at bounding box center [498, 279] width 62 height 16
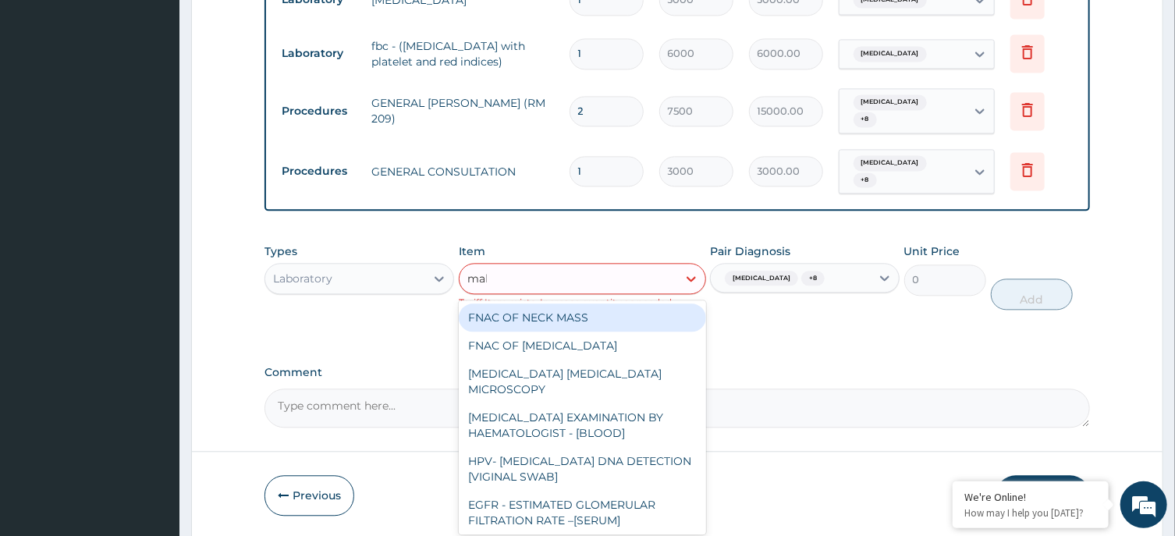
type input "mala"
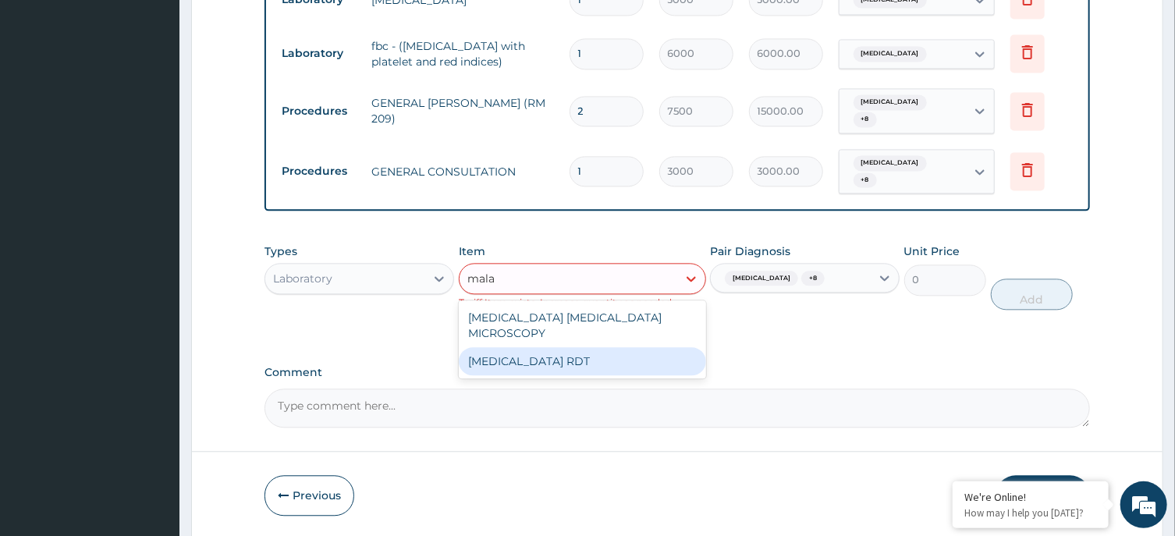
click at [539, 347] on div "MALARIA RDT" at bounding box center [582, 361] width 247 height 28
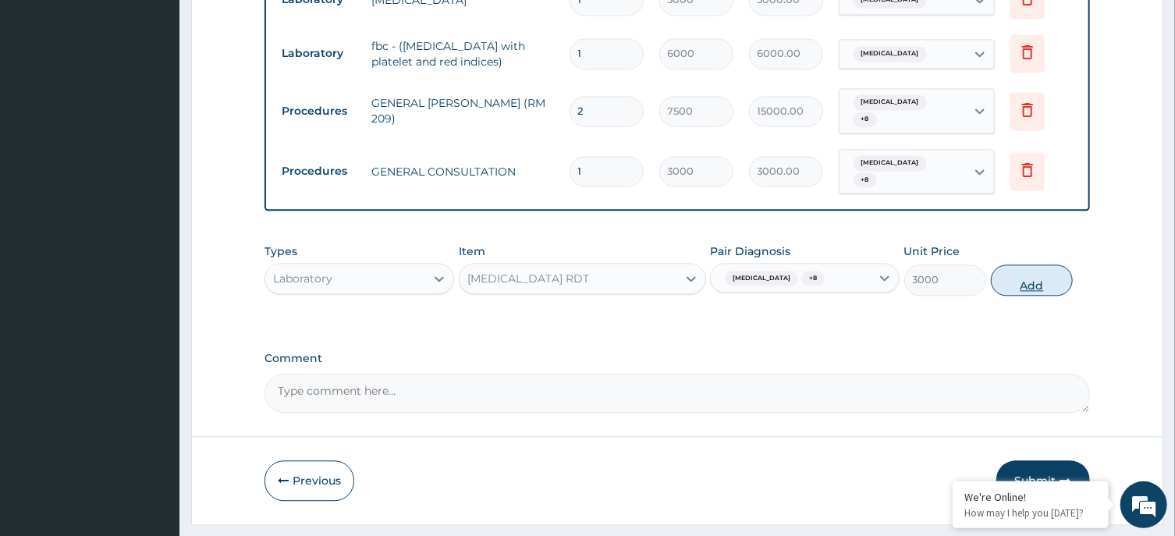
click at [1053, 265] on button "Add" at bounding box center [1032, 280] width 83 height 31
type input "0"
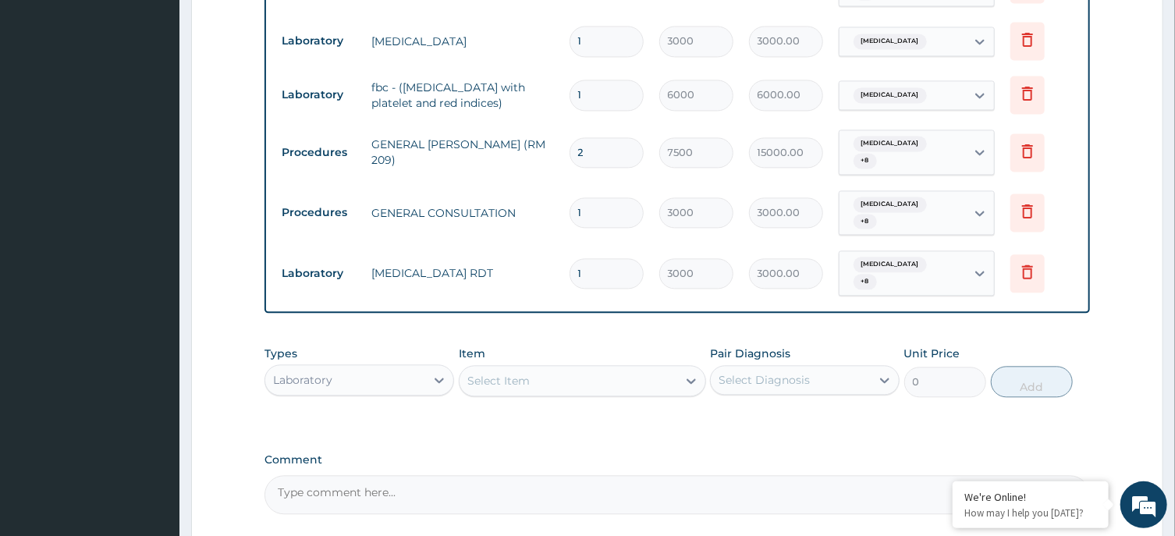
scroll to position [1769, 0]
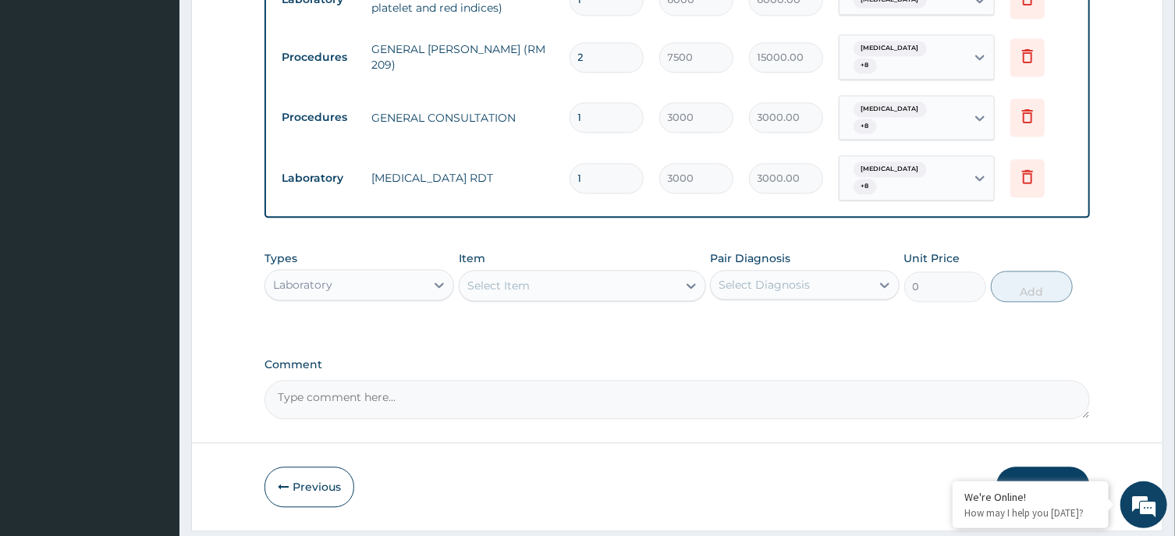
click at [1043, 467] on button "Submit" at bounding box center [1044, 487] width 94 height 41
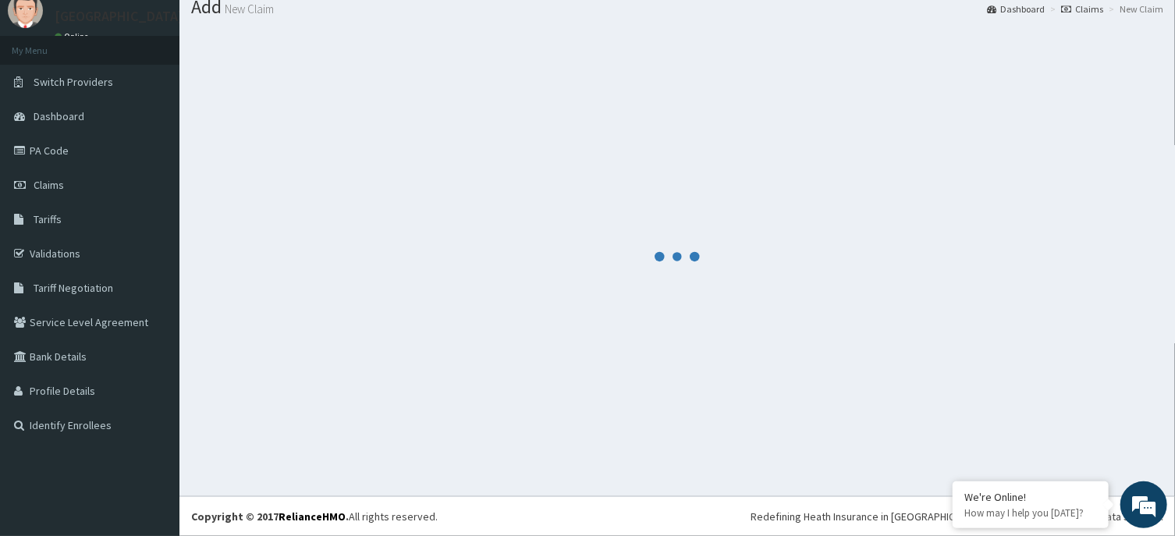
scroll to position [54, 0]
